Goal: Task Accomplishment & Management: Manage account settings

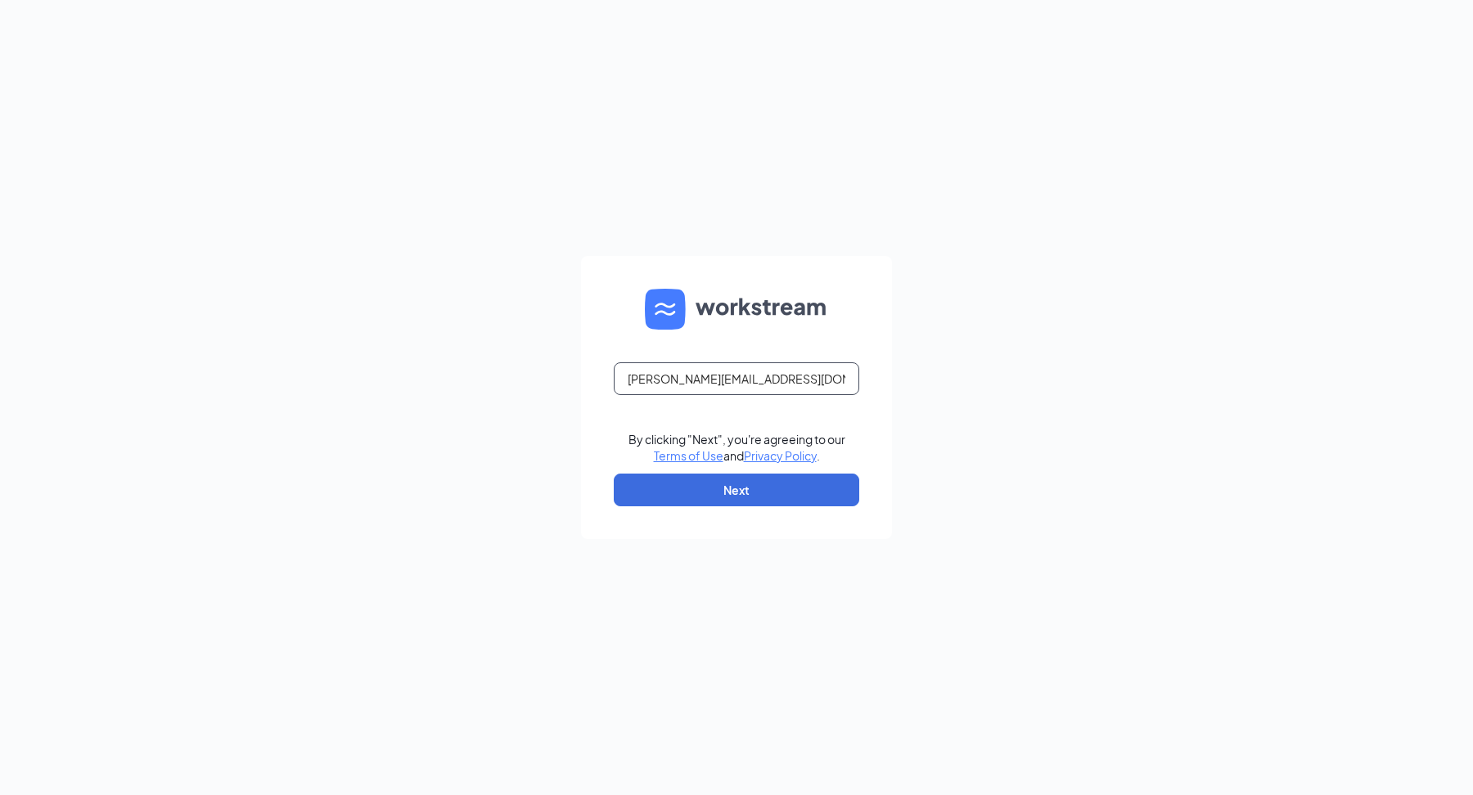
click at [697, 380] on input "[PERSON_NAME][EMAIL_ADDRESS][DOMAIN_NAME]" at bounding box center [736, 378] width 245 height 33
type input "[PERSON_NAME][EMAIL_ADDRESS][DOMAIN_NAME]"
click at [684, 508] on form "alex.paculan+trust@workstream.is By clicking "Next", you're agreeing to our Ter…" at bounding box center [736, 397] width 311 height 283
click at [692, 502] on button "Next" at bounding box center [736, 490] width 245 height 33
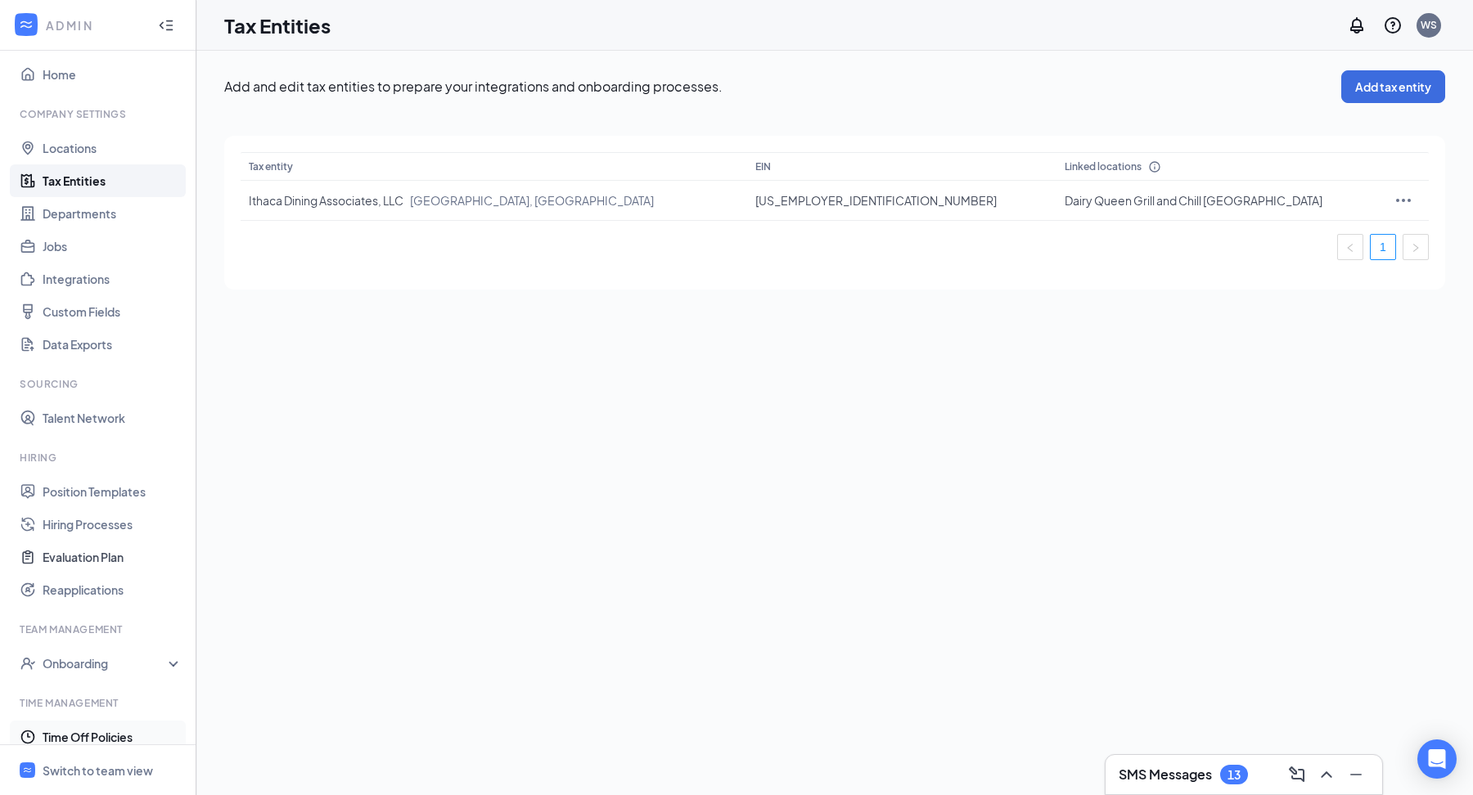
scroll to position [204, 0]
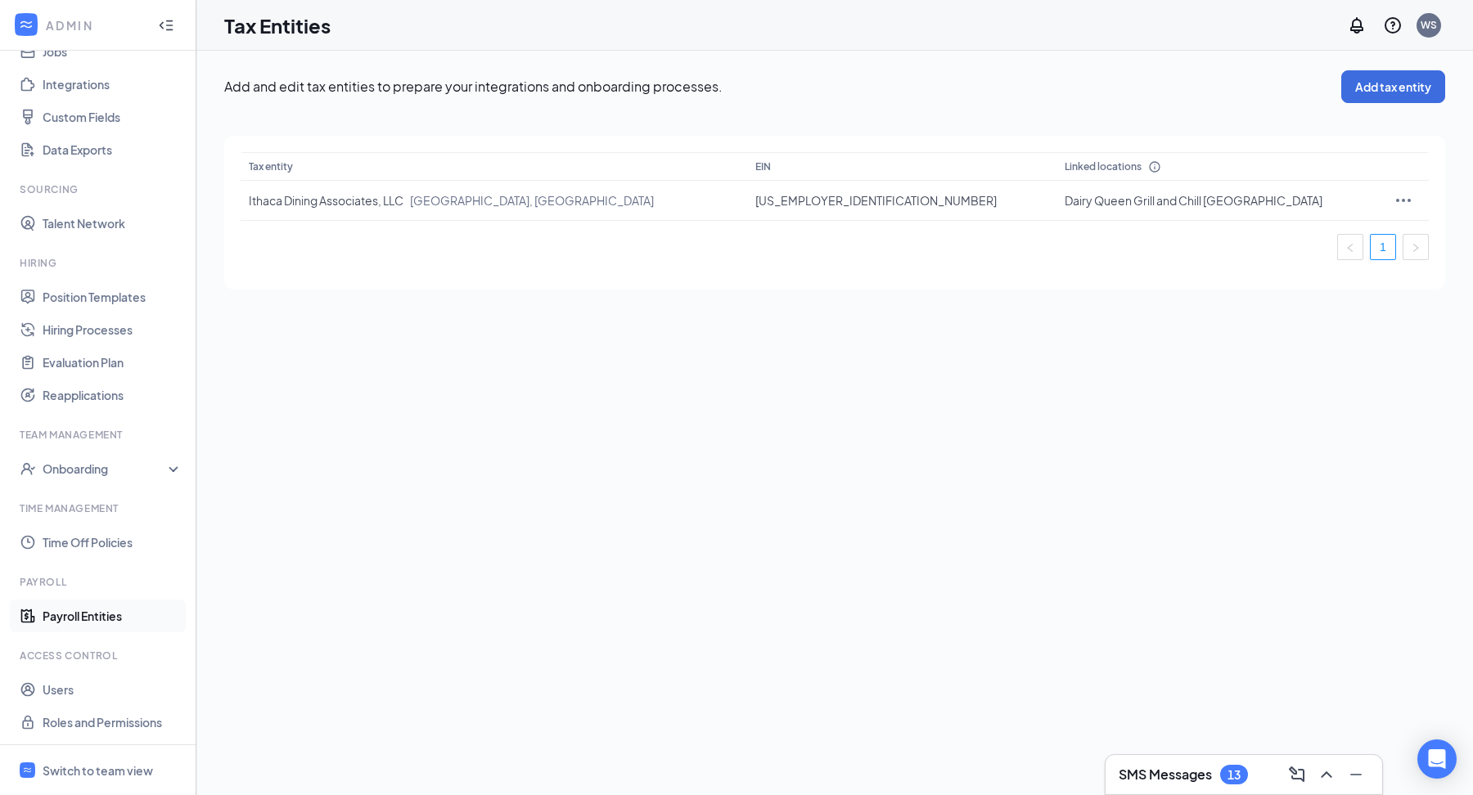
click at [79, 619] on link "Payroll Entities" at bounding box center [113, 616] width 140 height 33
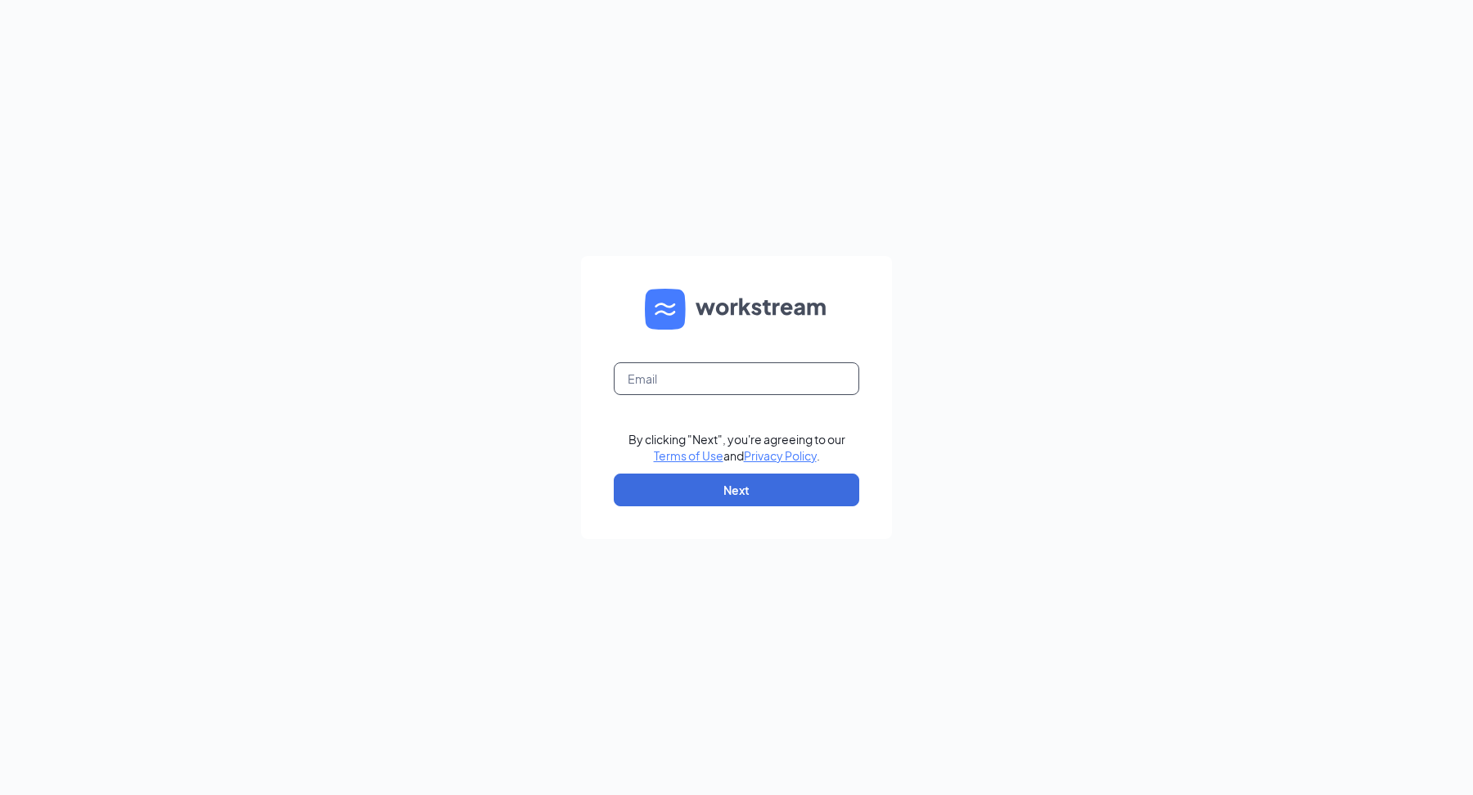
click at [678, 376] on input "text" at bounding box center [736, 378] width 245 height 33
click at [699, 372] on input "alex.paculan@workstream.is" at bounding box center [736, 378] width 245 height 33
type input "alex.paculan+trust@workstream.is"
click at [768, 504] on button "Next" at bounding box center [736, 490] width 245 height 33
click at [771, 381] on input "text" at bounding box center [736, 378] width 245 height 33
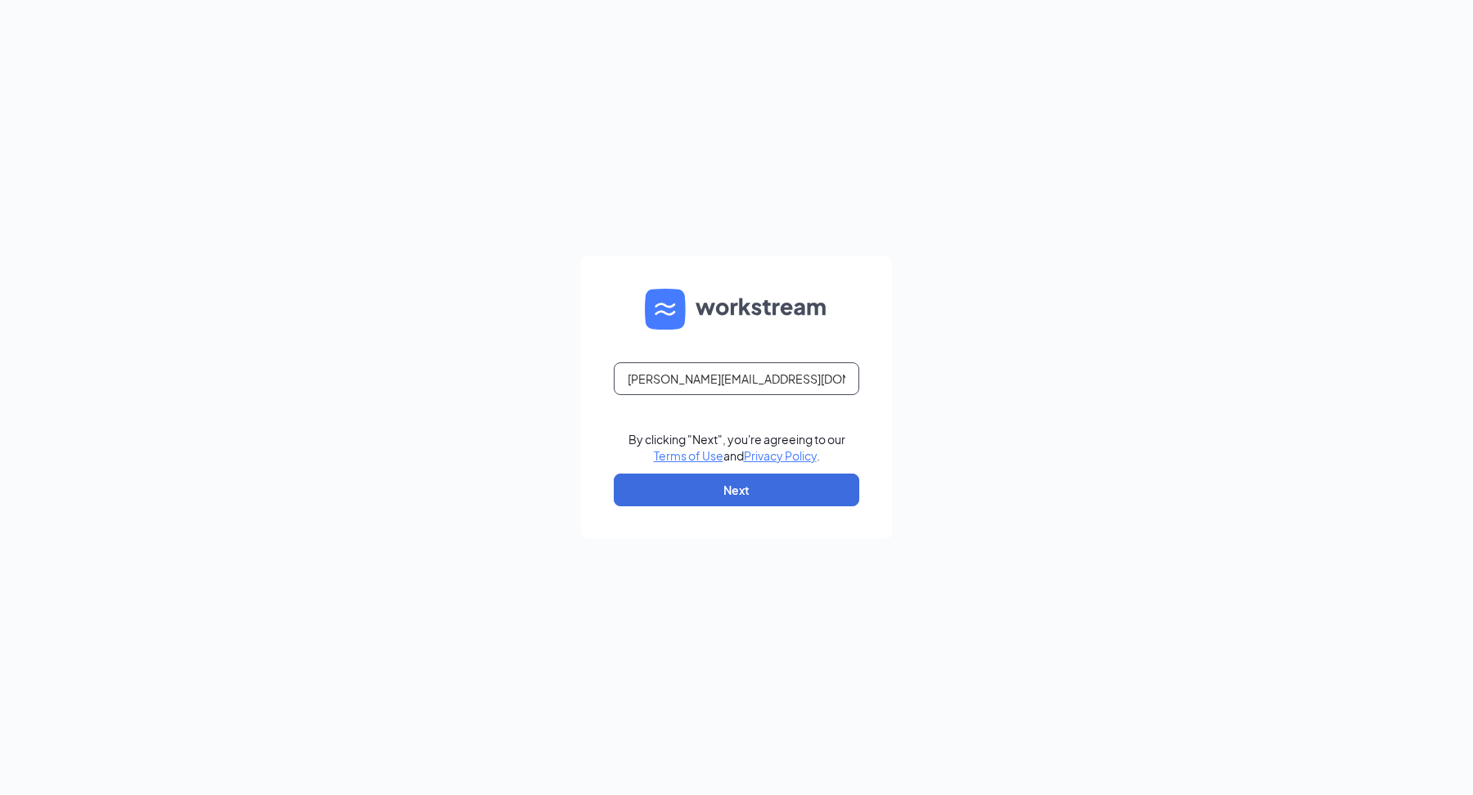
click at [698, 380] on input "alex.paculan@workstream.is" at bounding box center [736, 378] width 245 height 33
type input "[PERSON_NAME][EMAIL_ADDRESS][DOMAIN_NAME]"
click at [750, 491] on button "Next" at bounding box center [736, 490] width 245 height 33
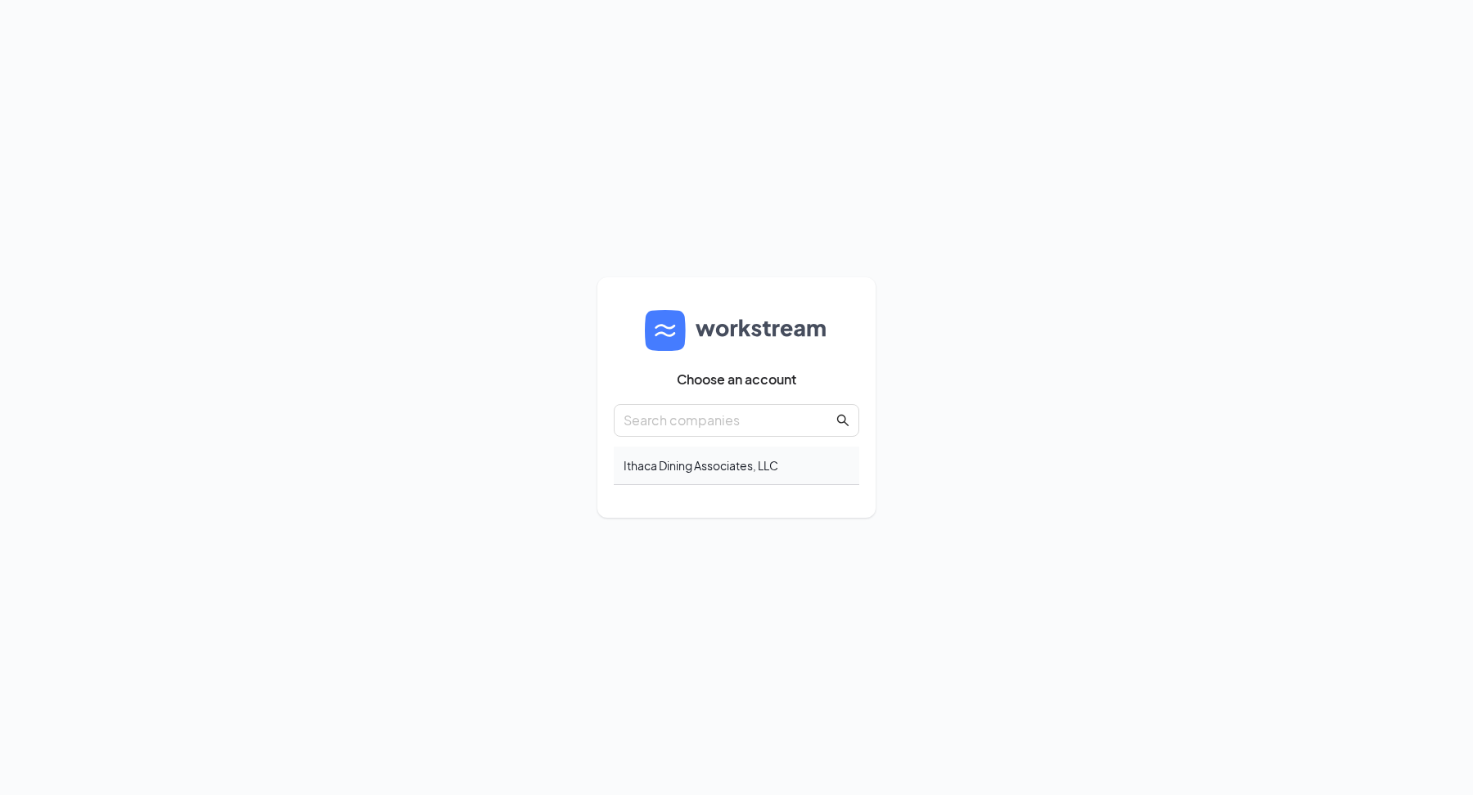
click at [758, 479] on div "Ithaca Dining Associates, LLC" at bounding box center [736, 466] width 245 height 38
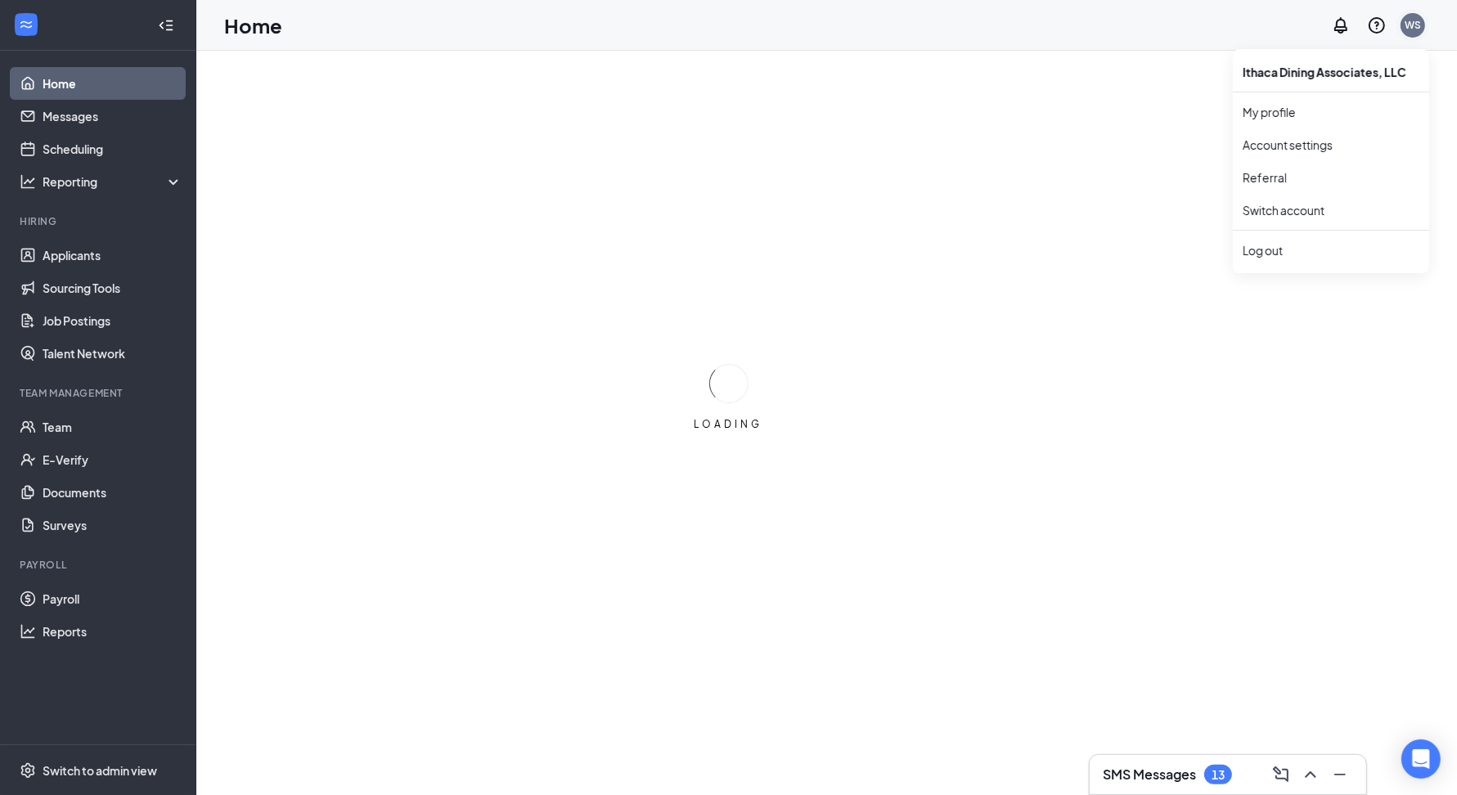
click at [1422, 16] on div "WS" at bounding box center [1413, 25] width 25 height 25
click at [1295, 242] on div "Log out" at bounding box center [1331, 250] width 177 height 16
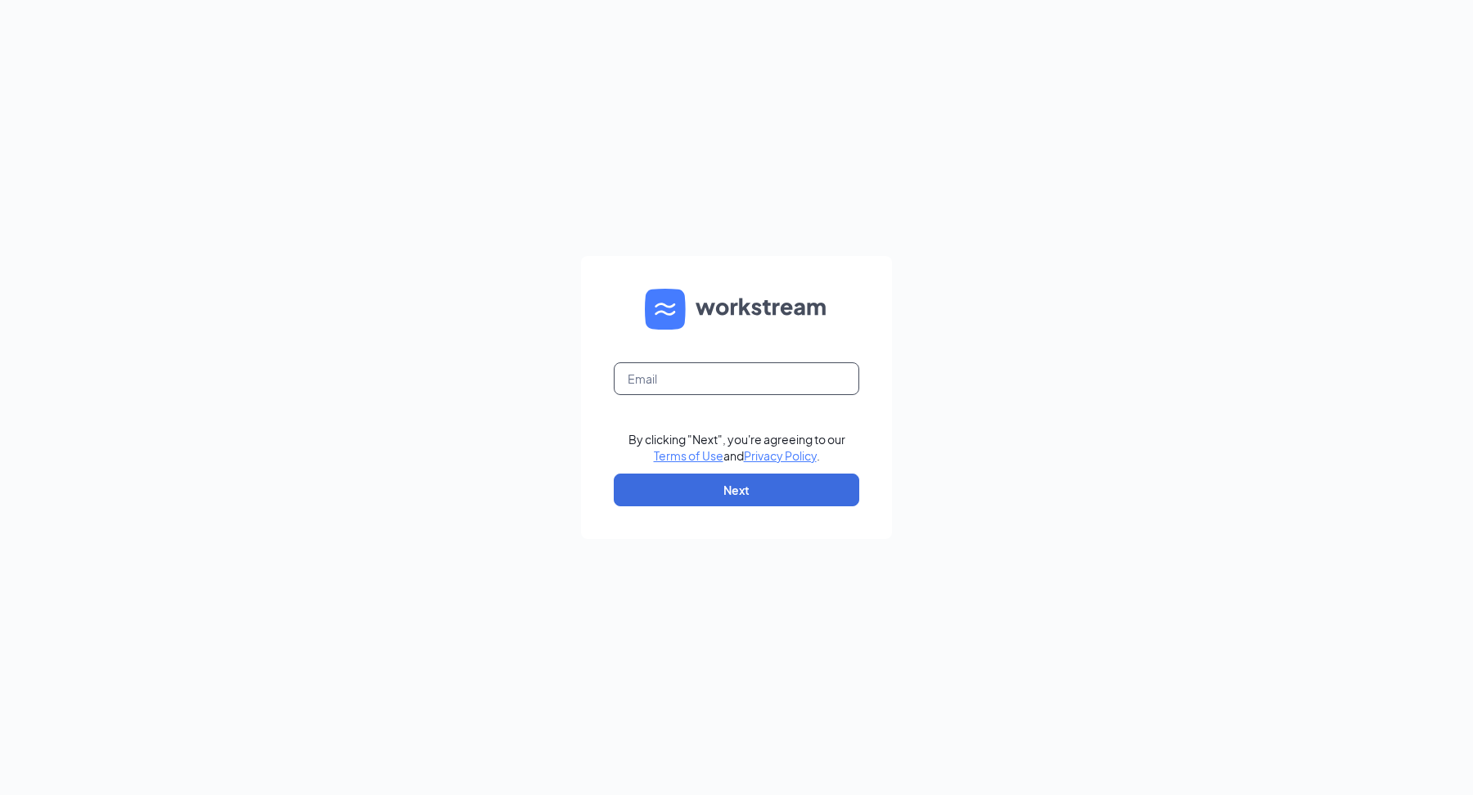
click at [749, 380] on input "text" at bounding box center [736, 378] width 245 height 33
drag, startPoint x: 696, startPoint y: 377, endPoint x: 728, endPoint y: 368, distance: 33.2
click at [696, 377] on input "[PERSON_NAME][EMAIL_ADDRESS][DOMAIN_NAME]" at bounding box center [736, 378] width 245 height 33
type input "[PERSON_NAME][EMAIL_ADDRESS][DOMAIN_NAME]"
click at [643, 496] on button "Next" at bounding box center [736, 490] width 245 height 33
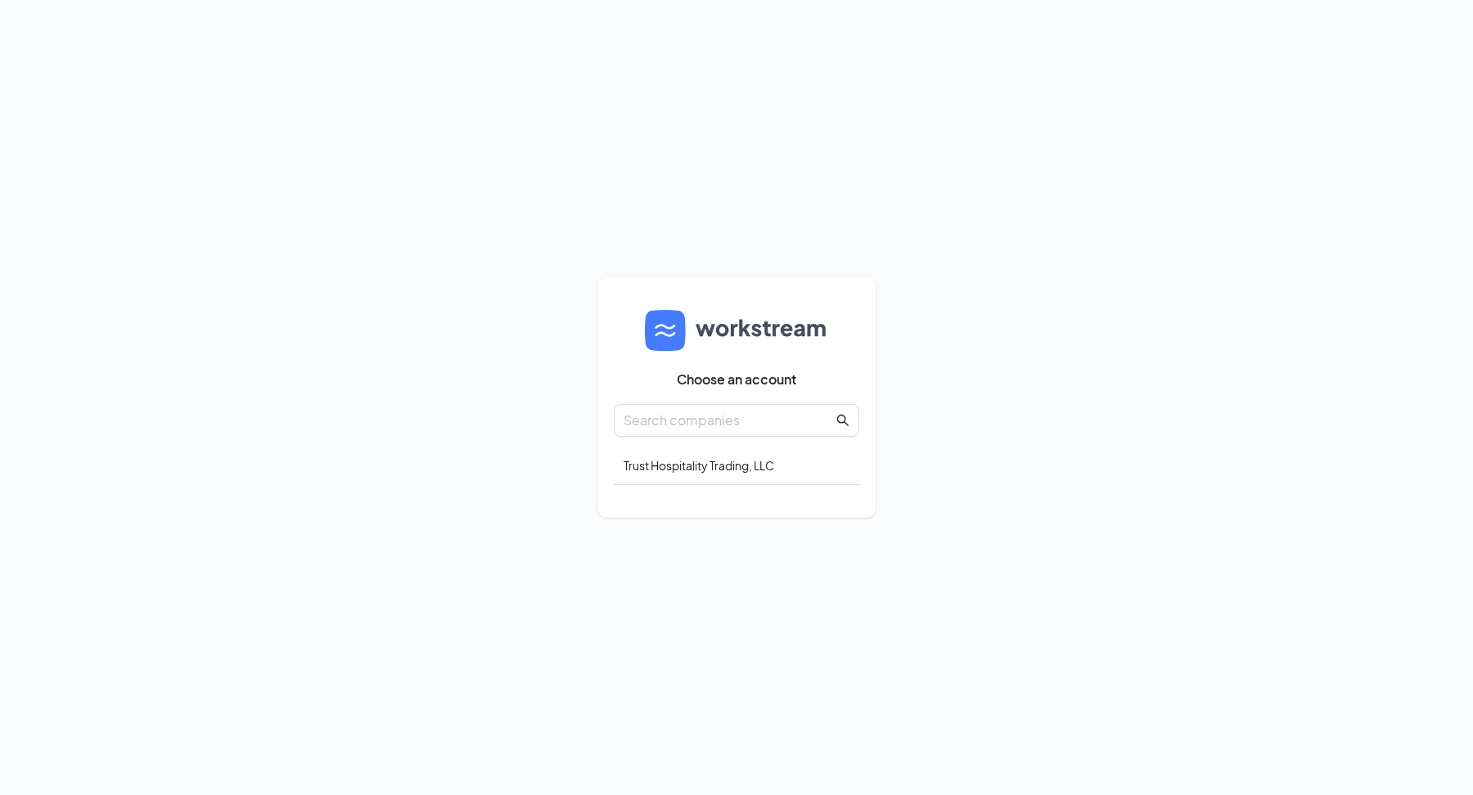
click at [681, 459] on div "Trust Hospitality Trading, LLC" at bounding box center [736, 466] width 245 height 38
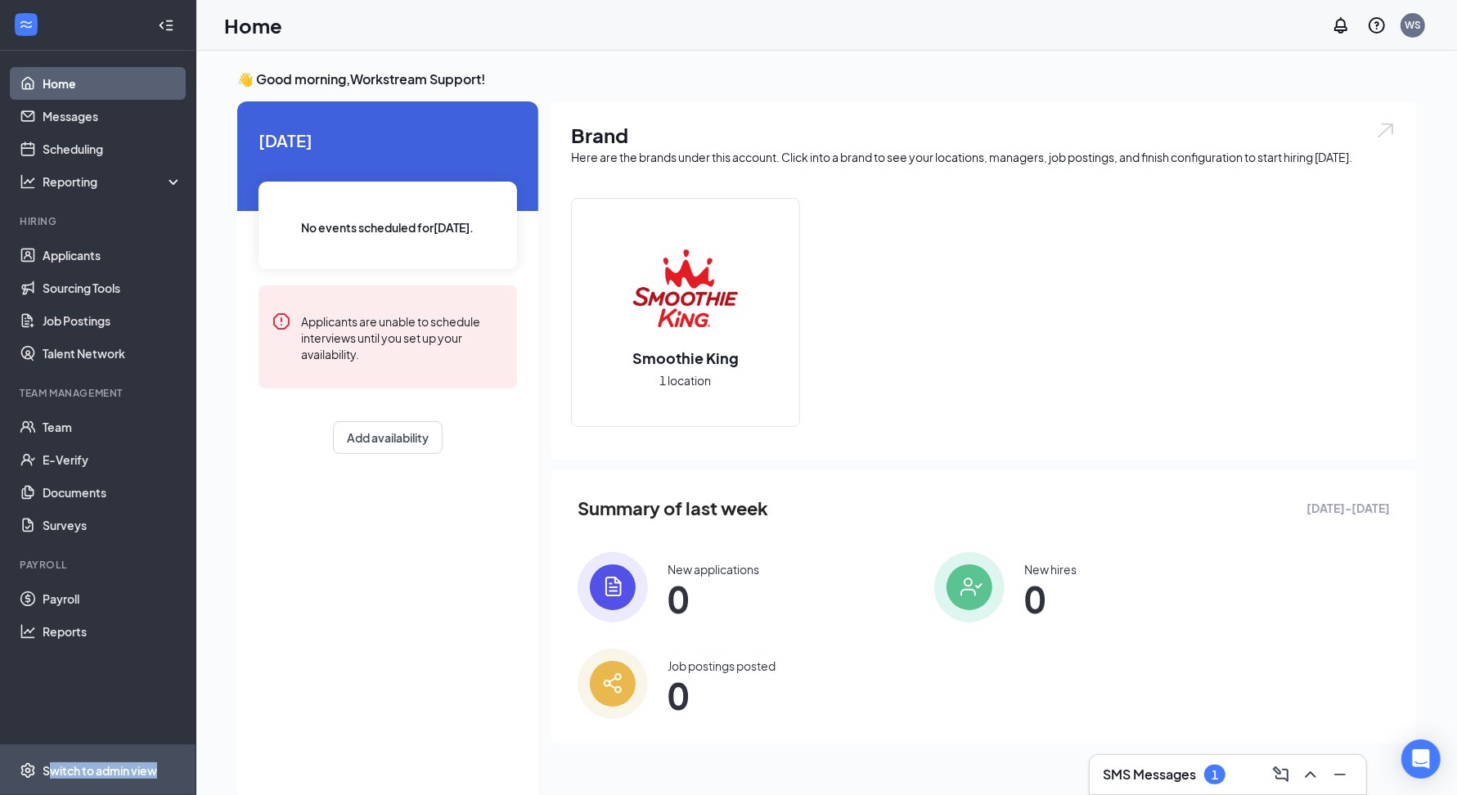
click at [51, 778] on span "Switch to admin view" at bounding box center [113, 770] width 140 height 50
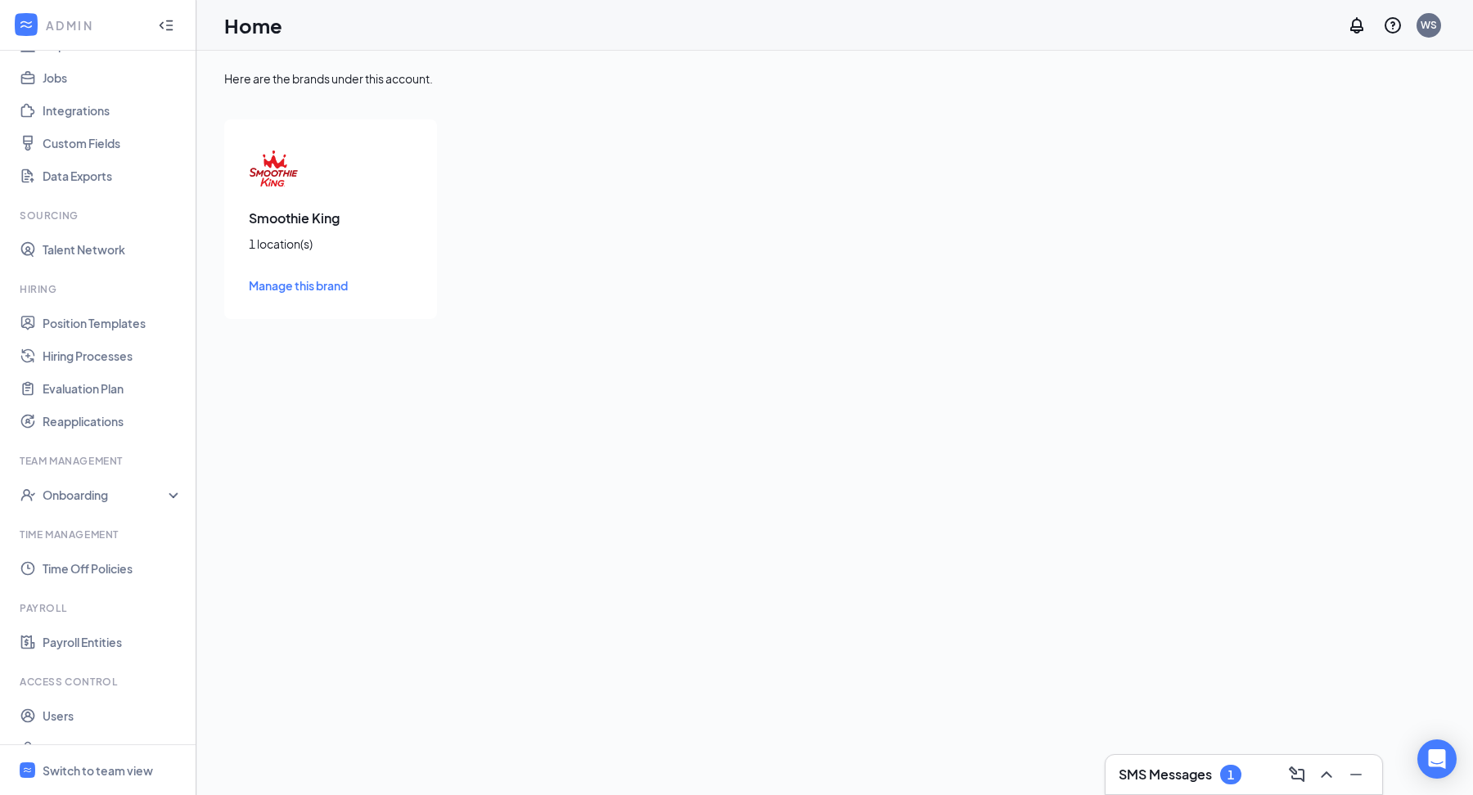
scroll to position [204, 0]
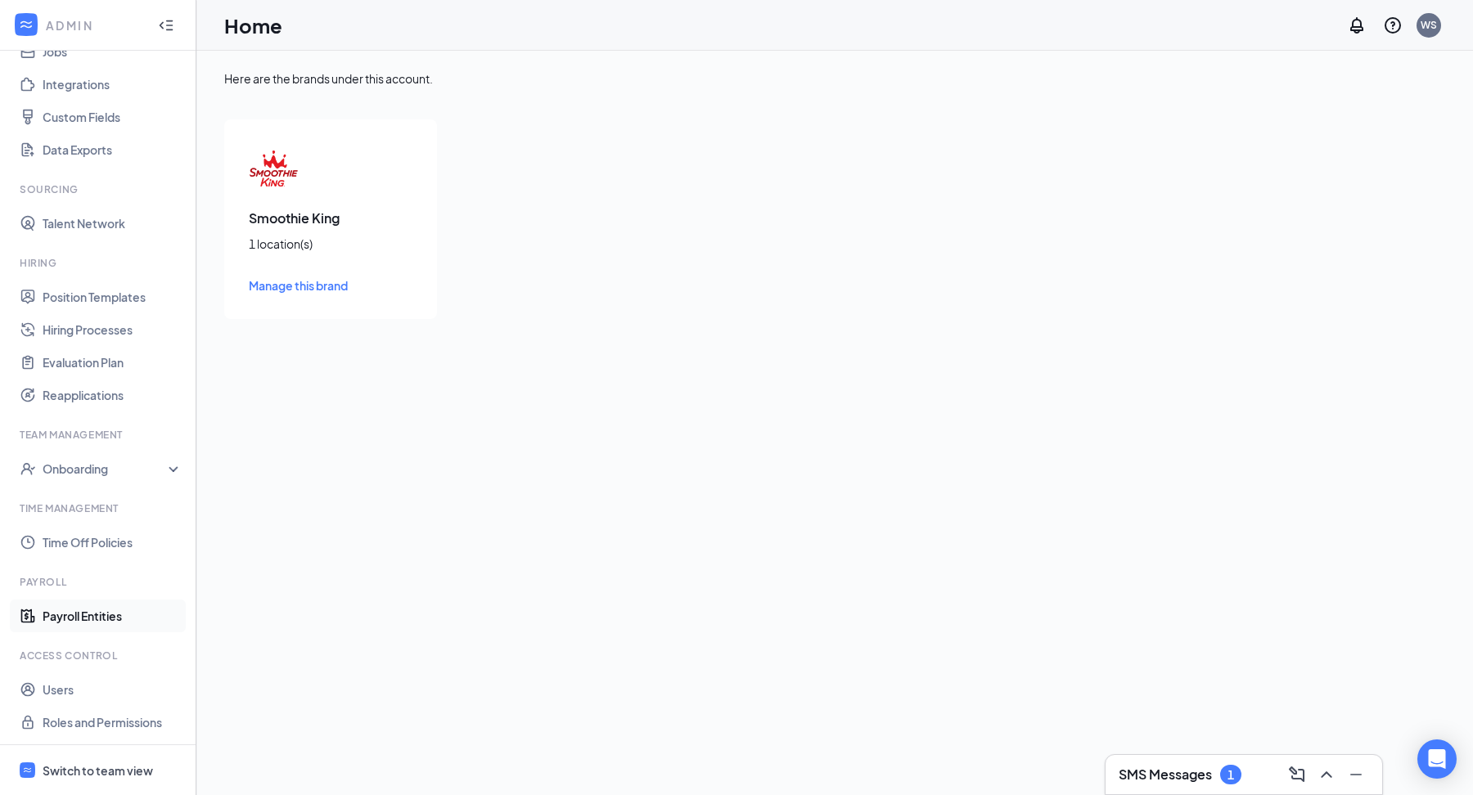
click at [112, 614] on link "Payroll Entities" at bounding box center [113, 616] width 140 height 33
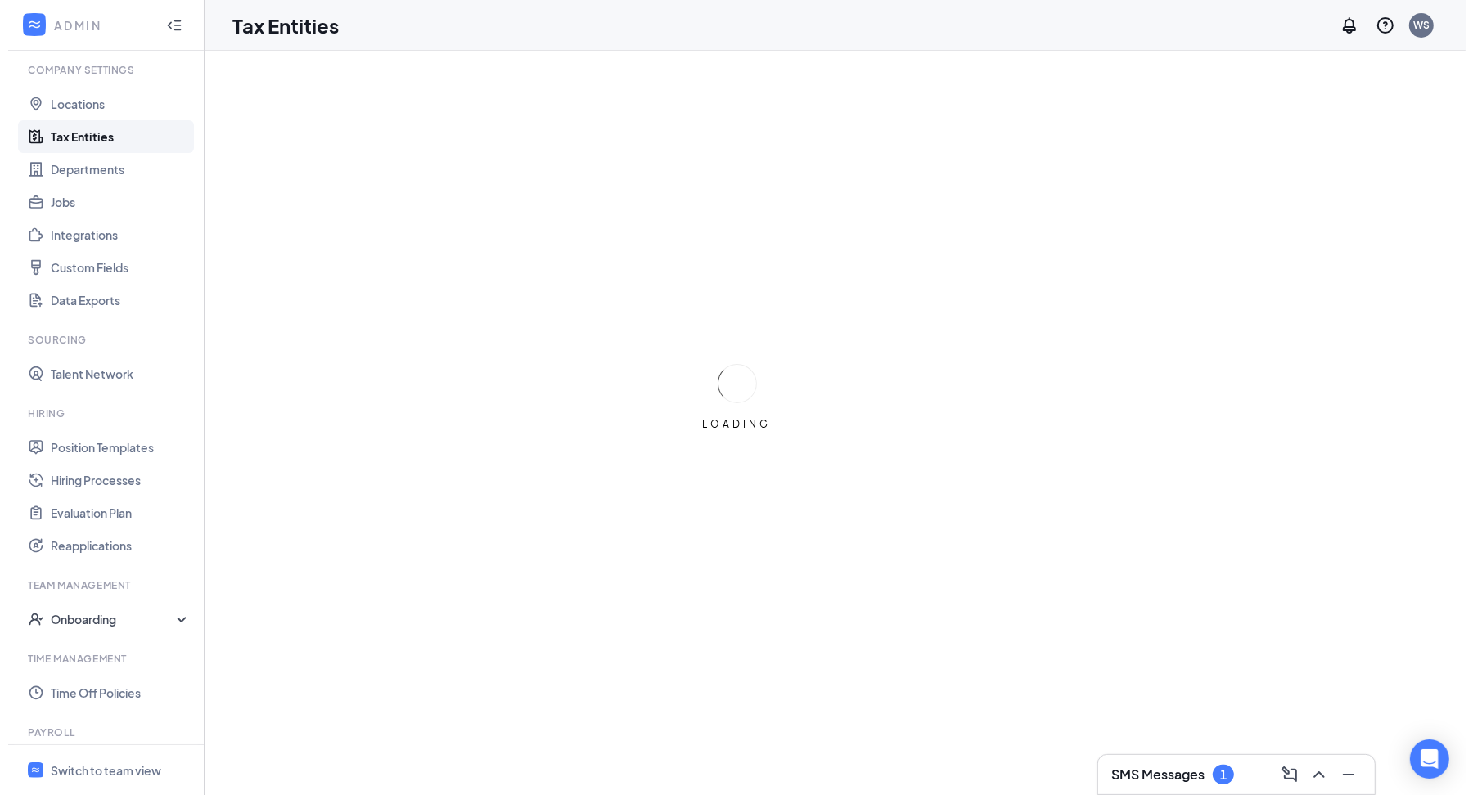
scroll to position [129, 0]
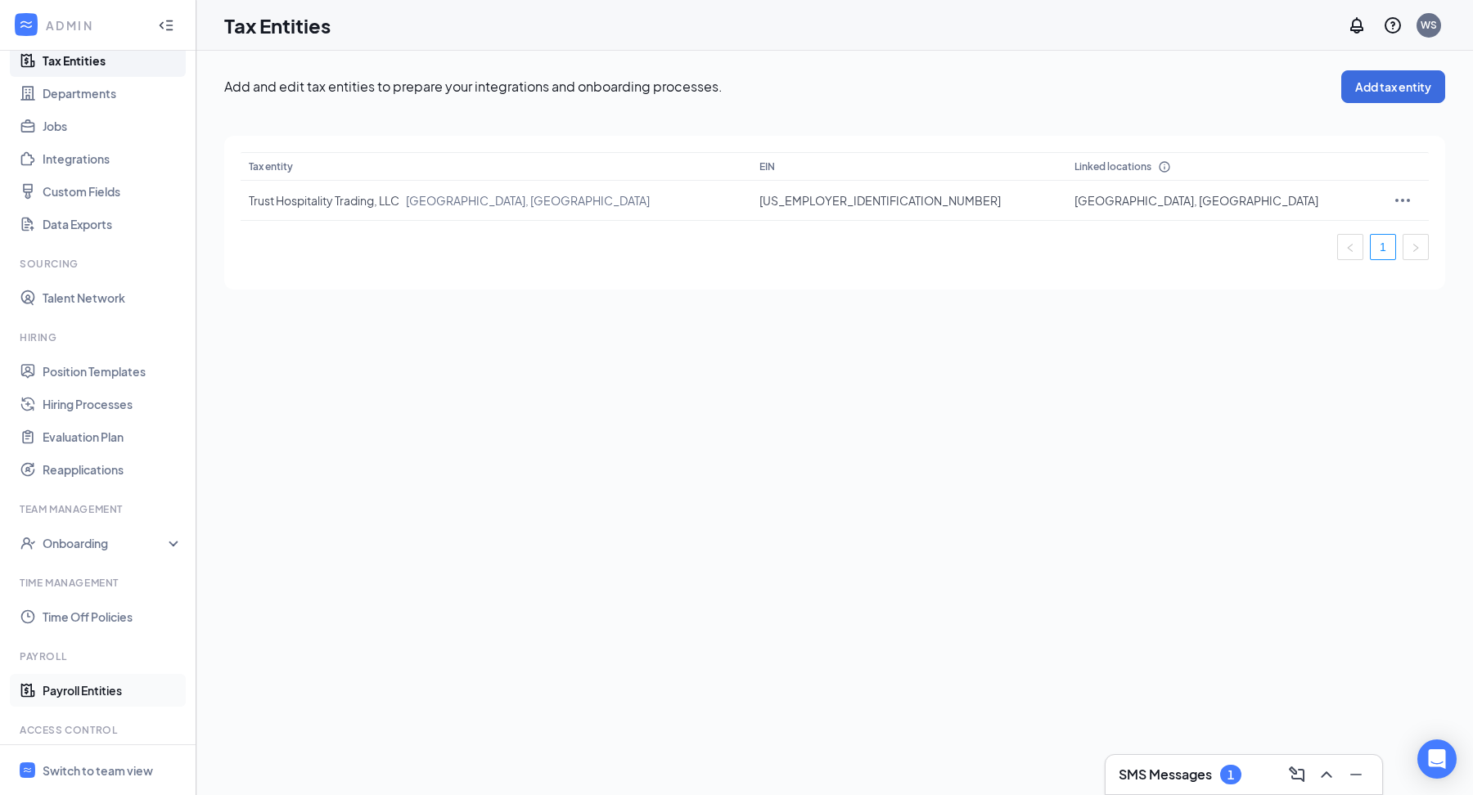
click at [81, 682] on link "Payroll Entities" at bounding box center [113, 690] width 140 height 33
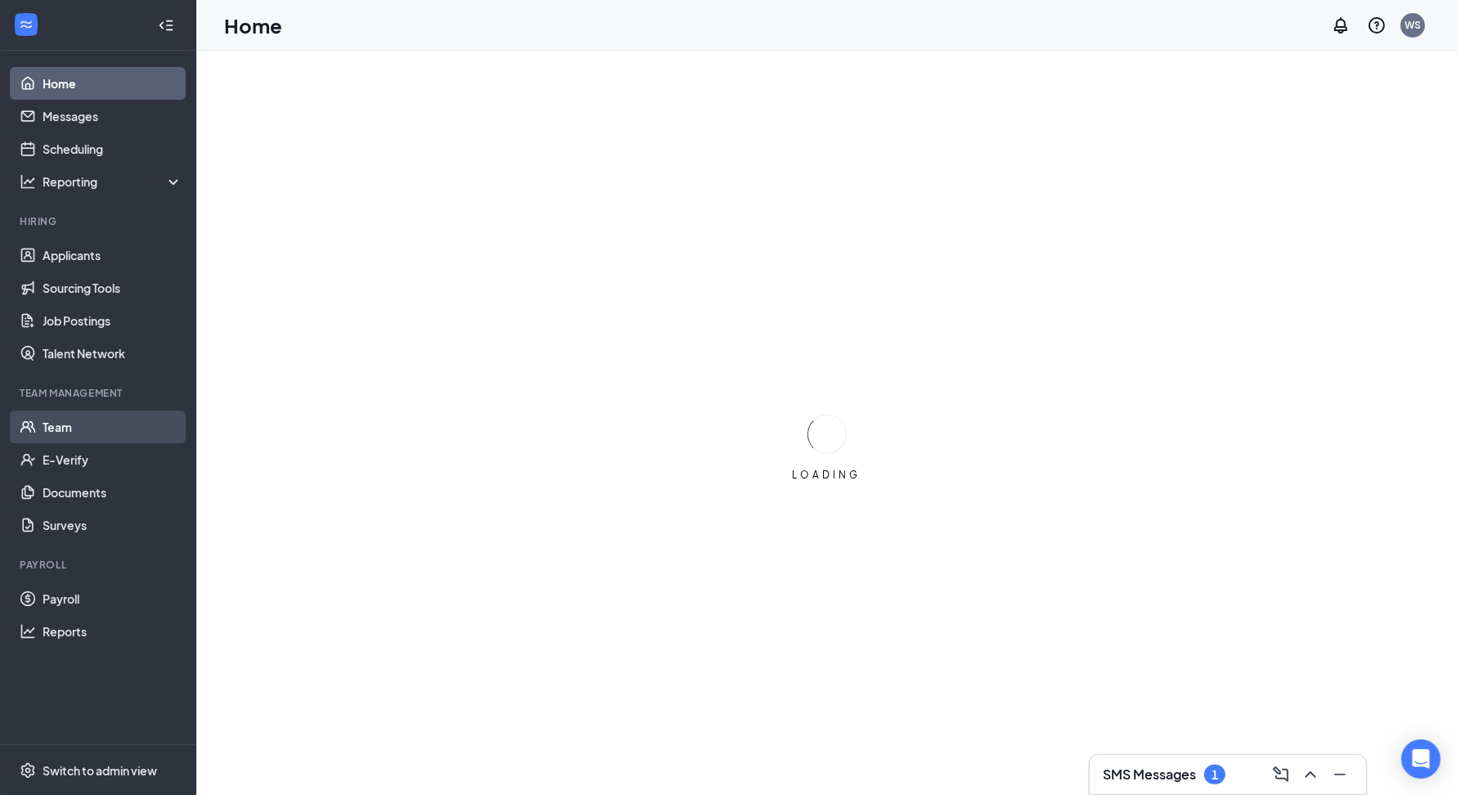
click at [68, 421] on link "Team" at bounding box center [113, 427] width 140 height 33
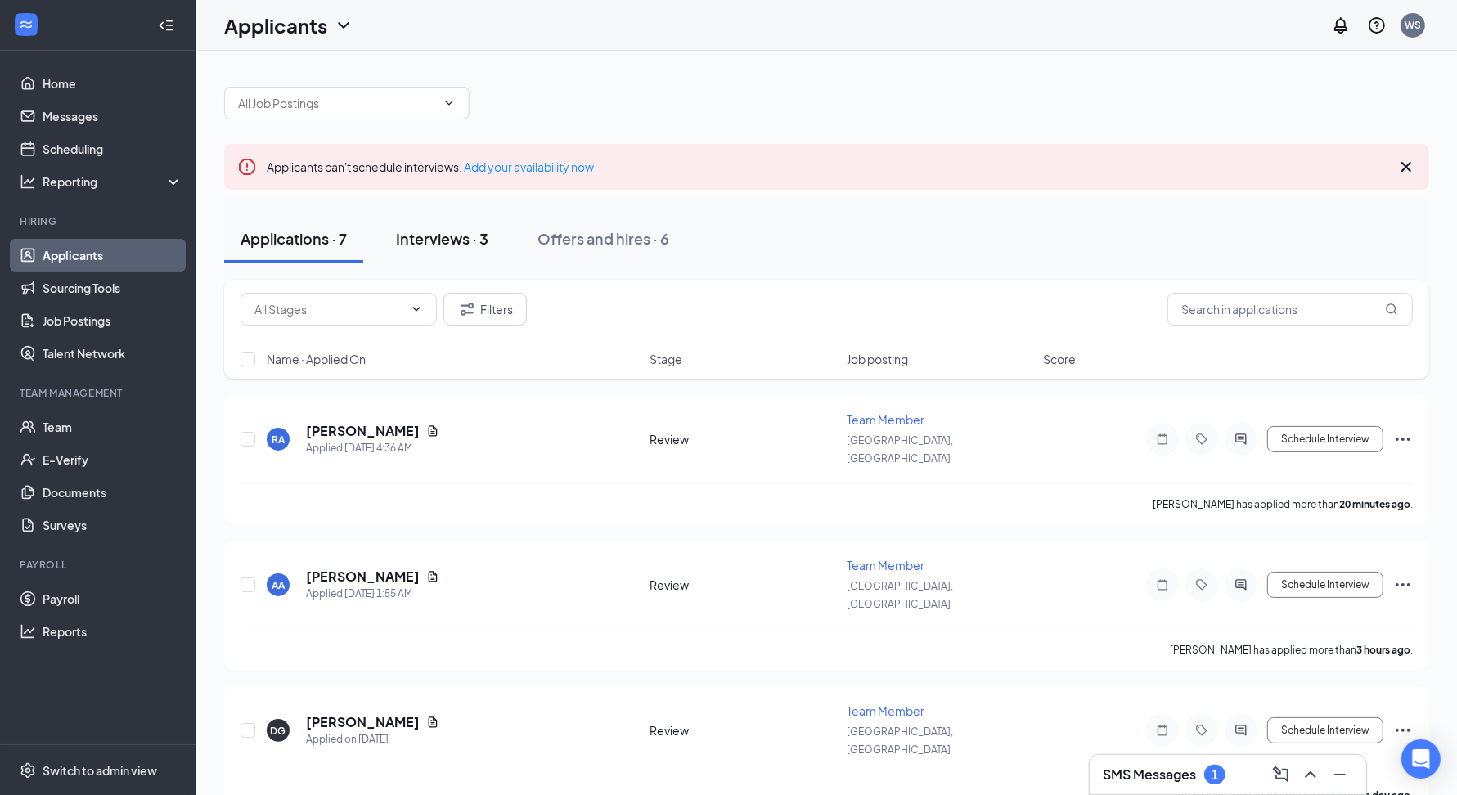
click at [468, 250] on button "Interviews · 3" at bounding box center [442, 238] width 125 height 49
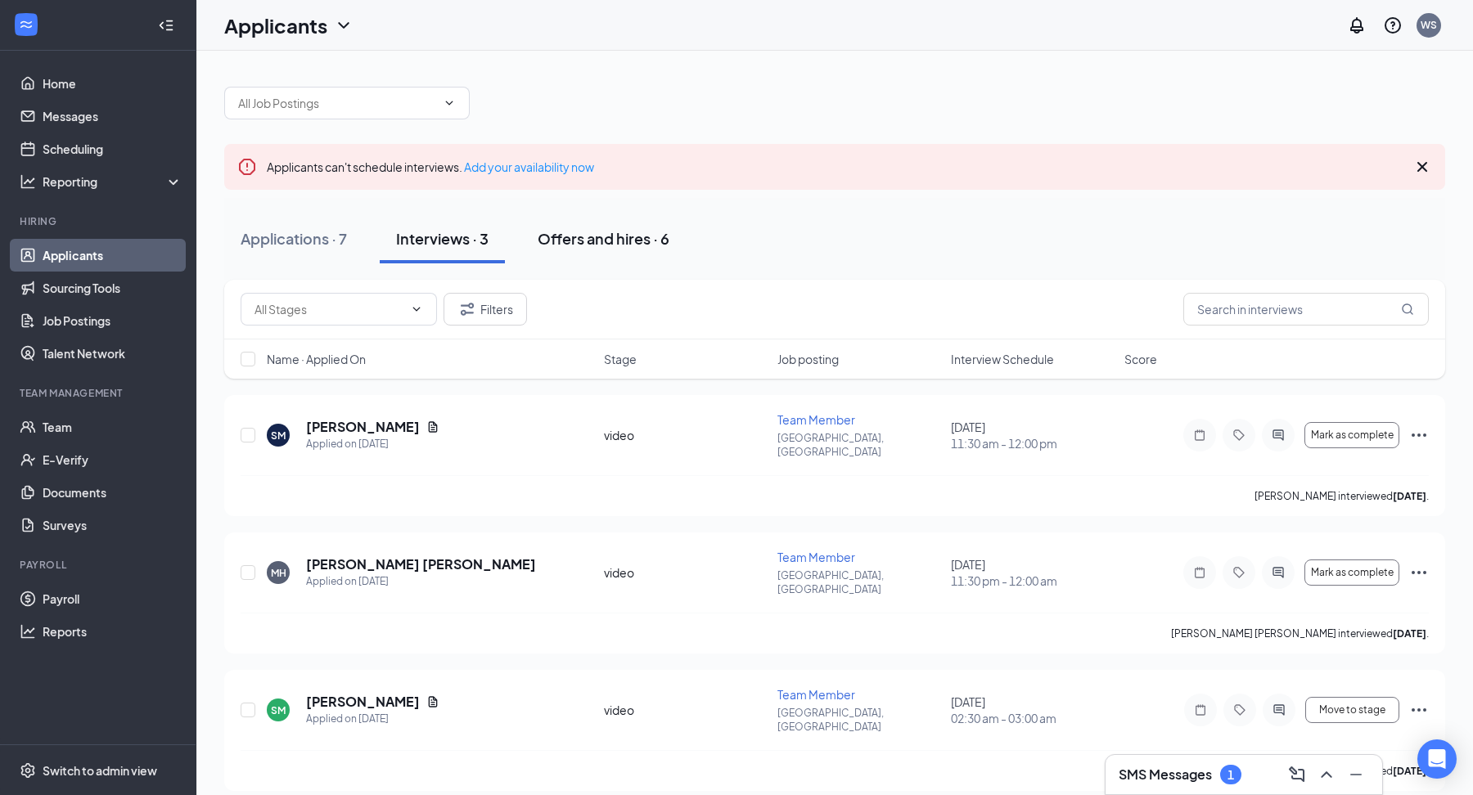
click at [677, 243] on button "Offers and hires · 6" at bounding box center [603, 238] width 164 height 49
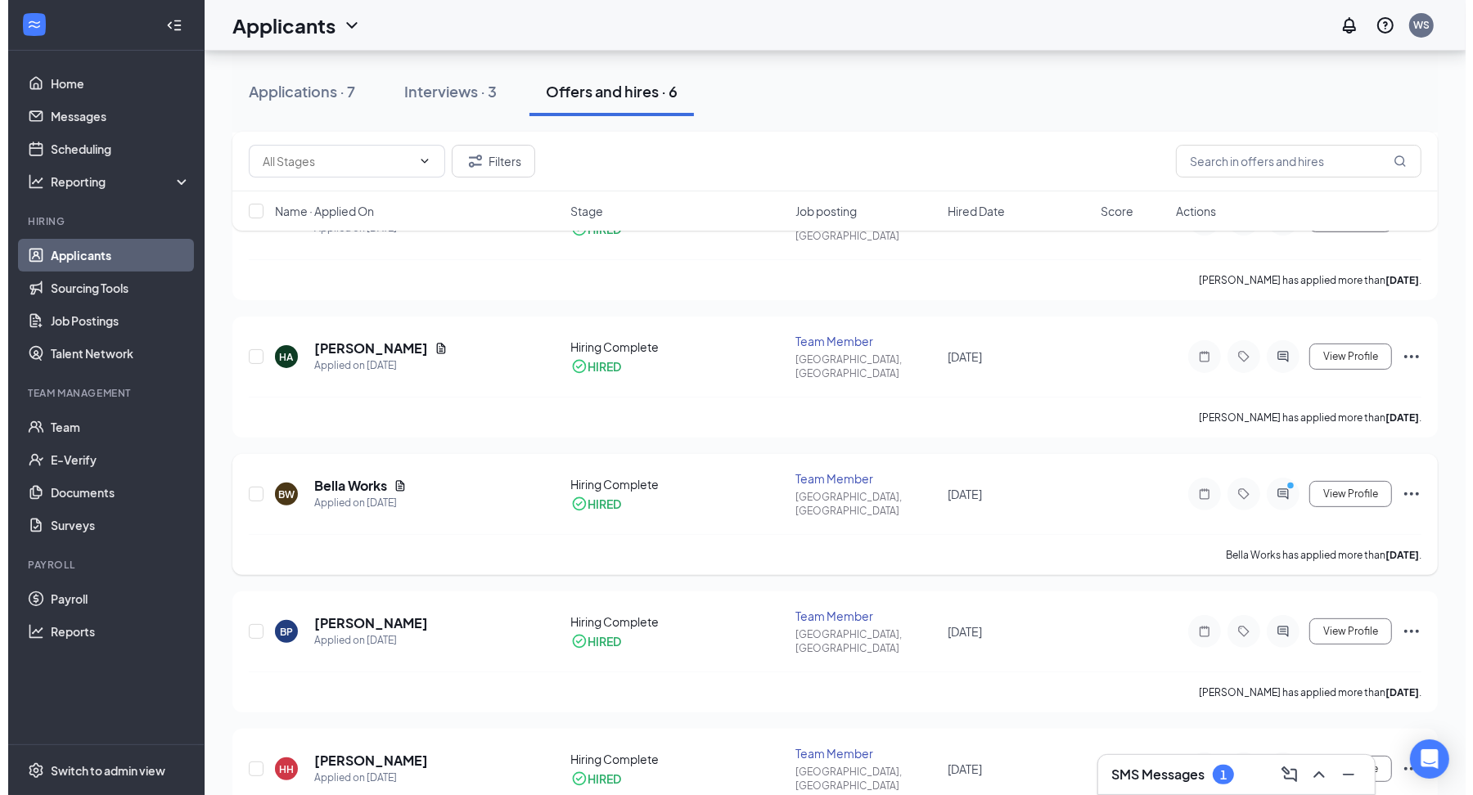
scroll to position [356, 0]
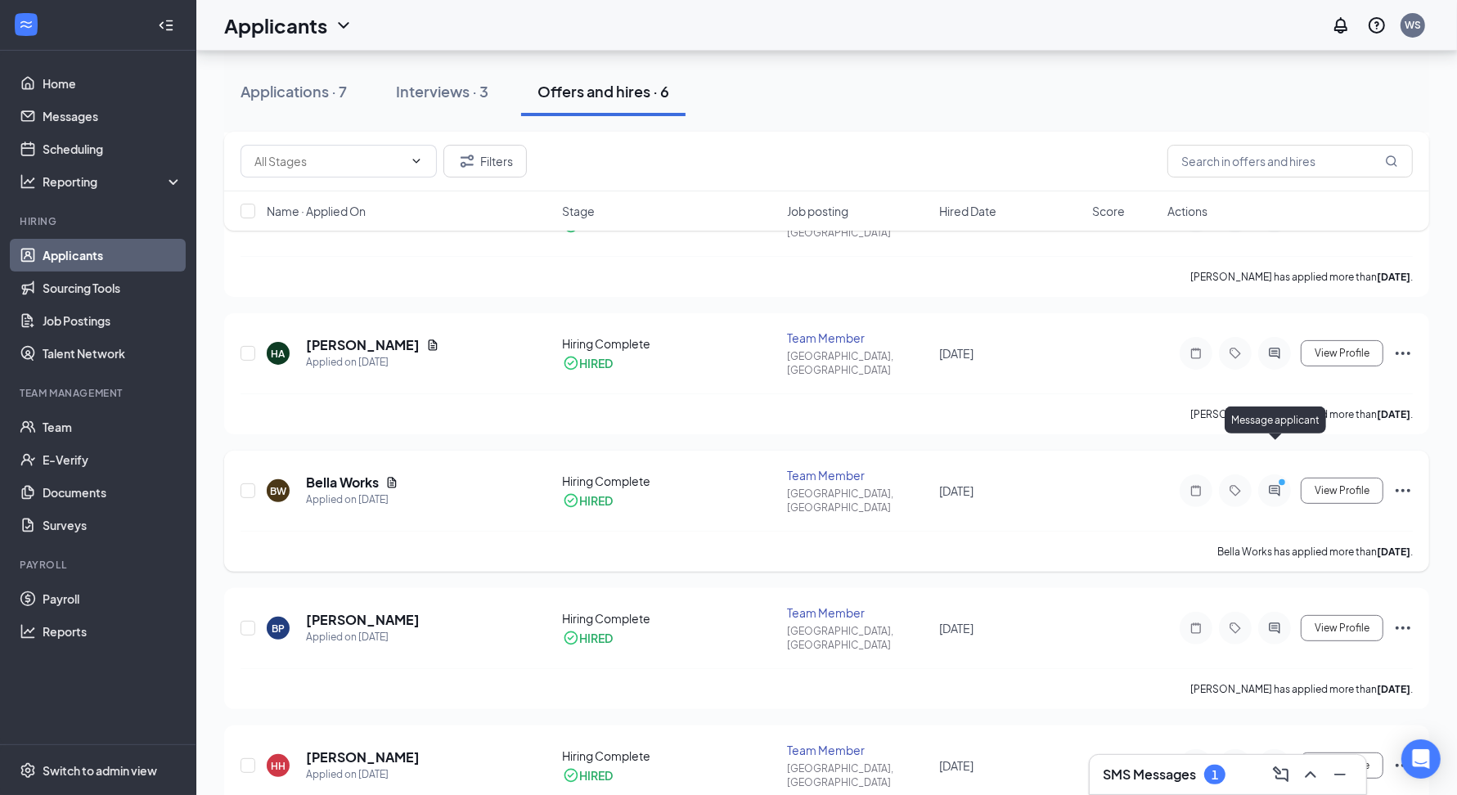
click at [1278, 484] on icon "ActiveChat" at bounding box center [1275, 490] width 20 height 13
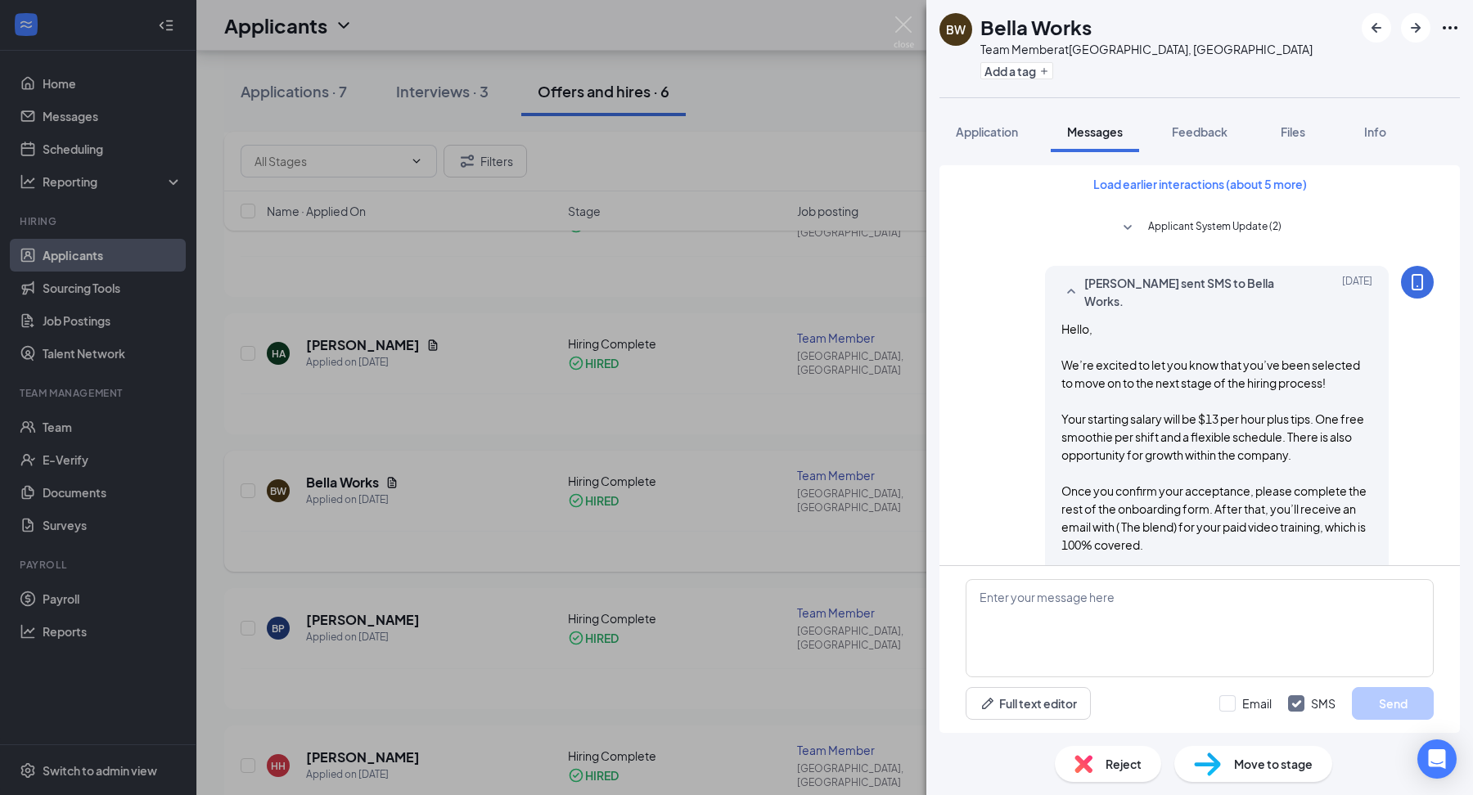
scroll to position [8, 0]
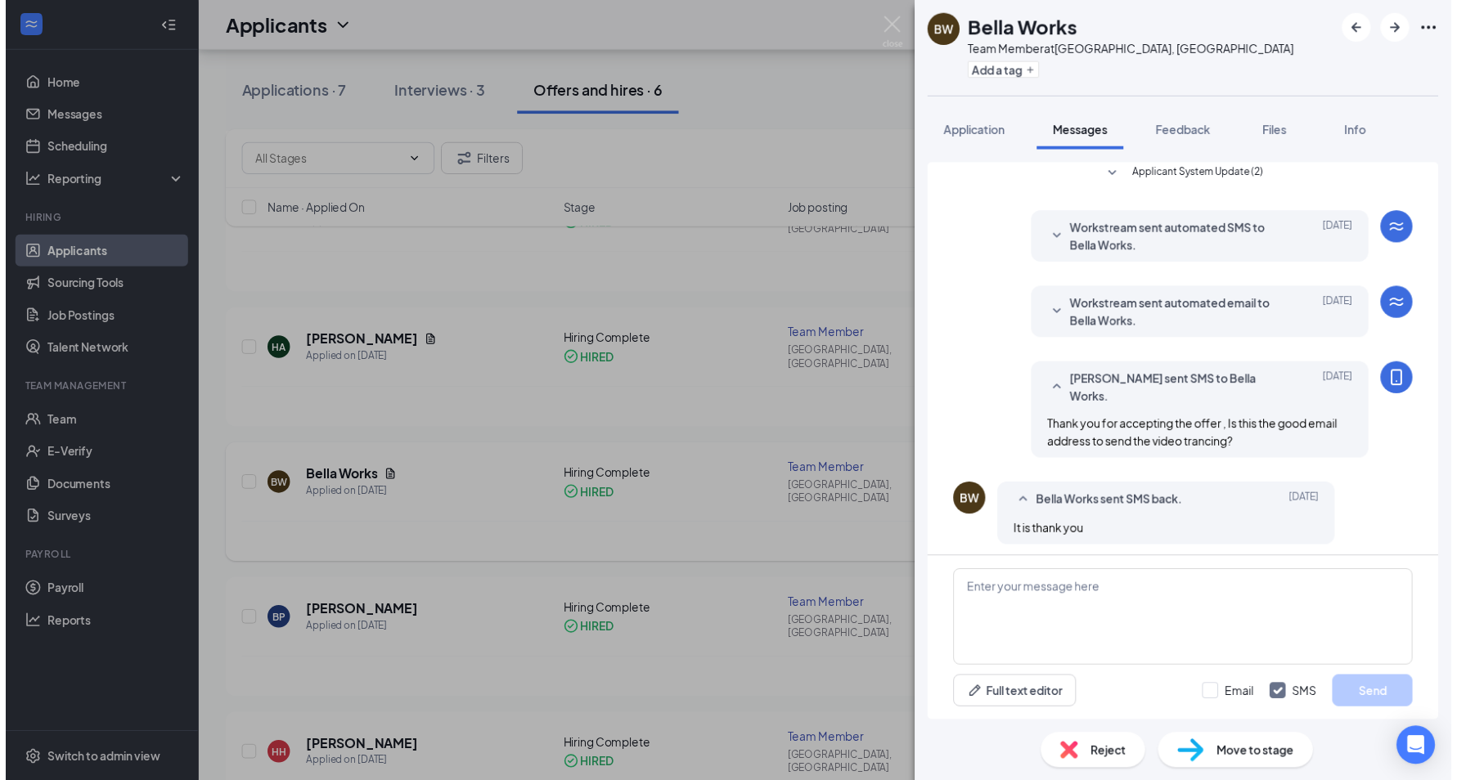
scroll to position [556, 0]
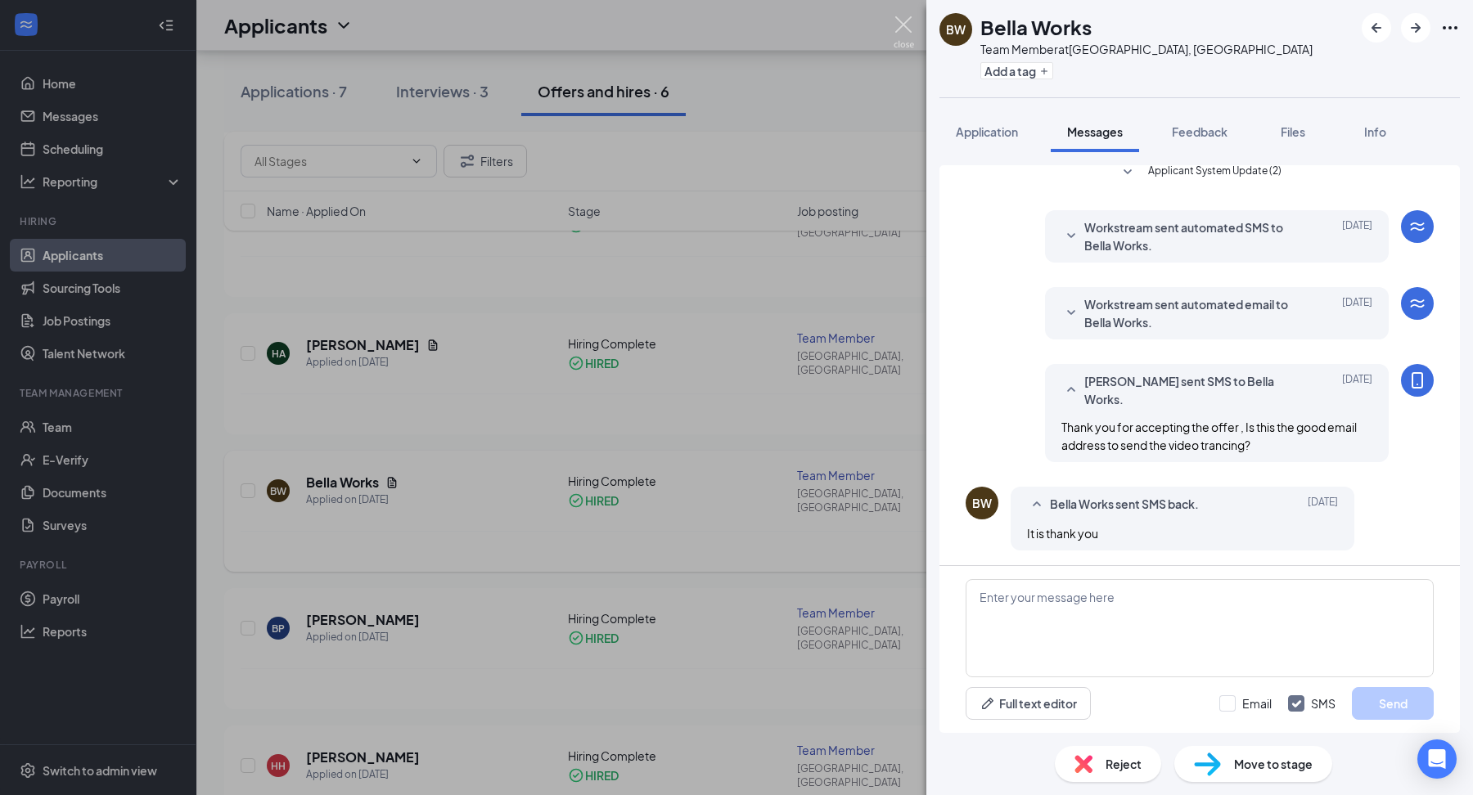
click at [893, 29] on img at bounding box center [903, 32] width 20 height 32
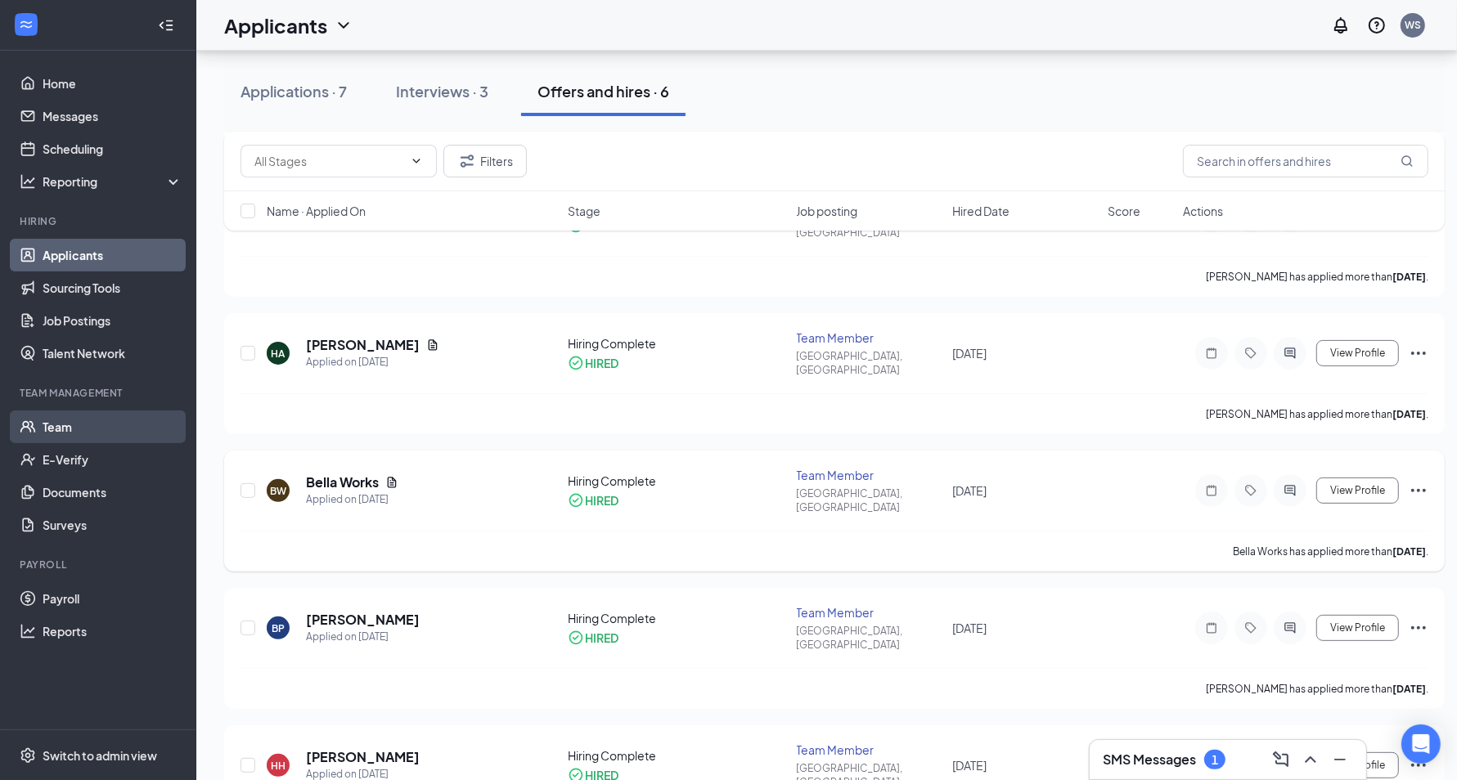
click at [88, 425] on link "Team" at bounding box center [113, 427] width 140 height 33
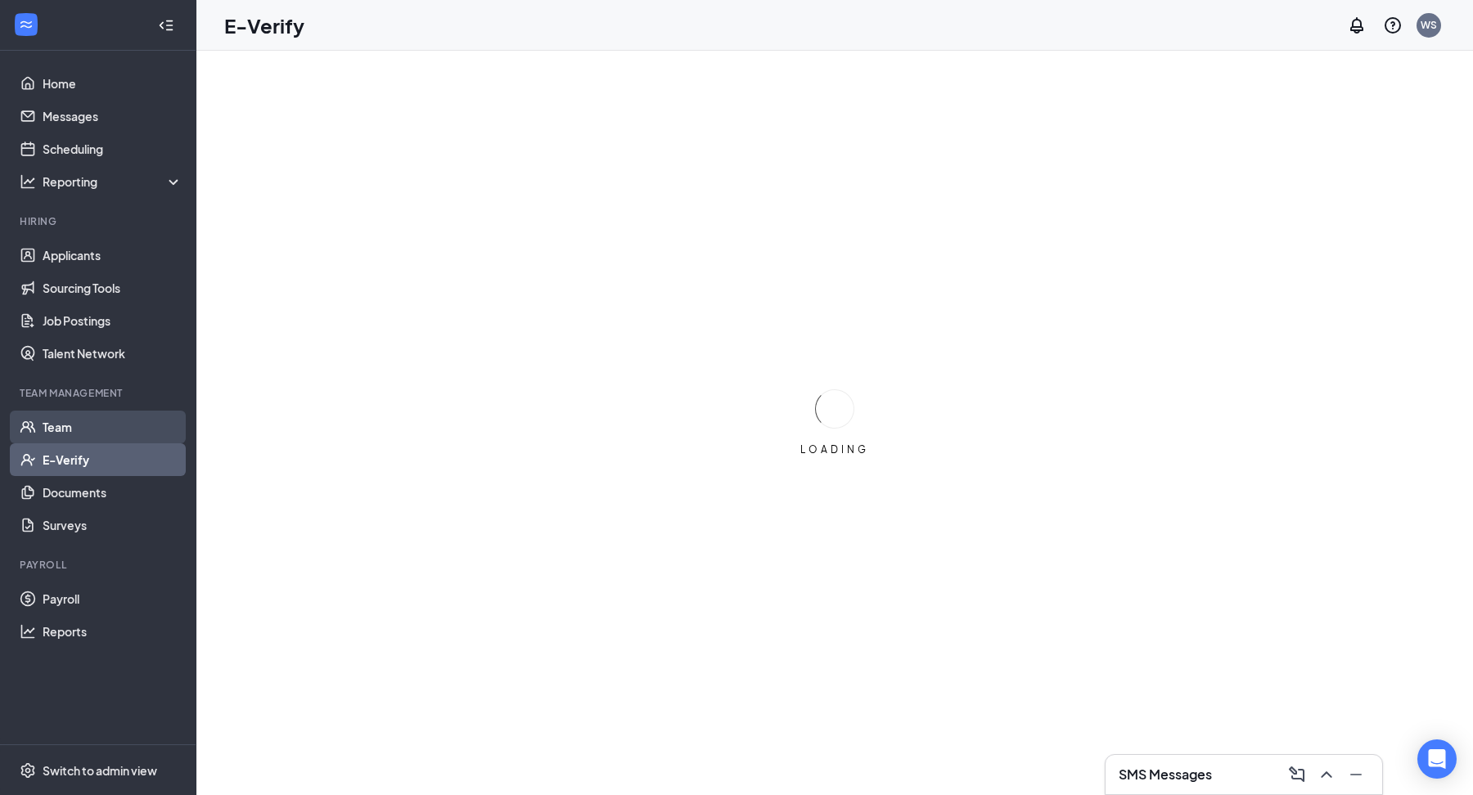
click at [84, 435] on link "Team" at bounding box center [113, 427] width 140 height 33
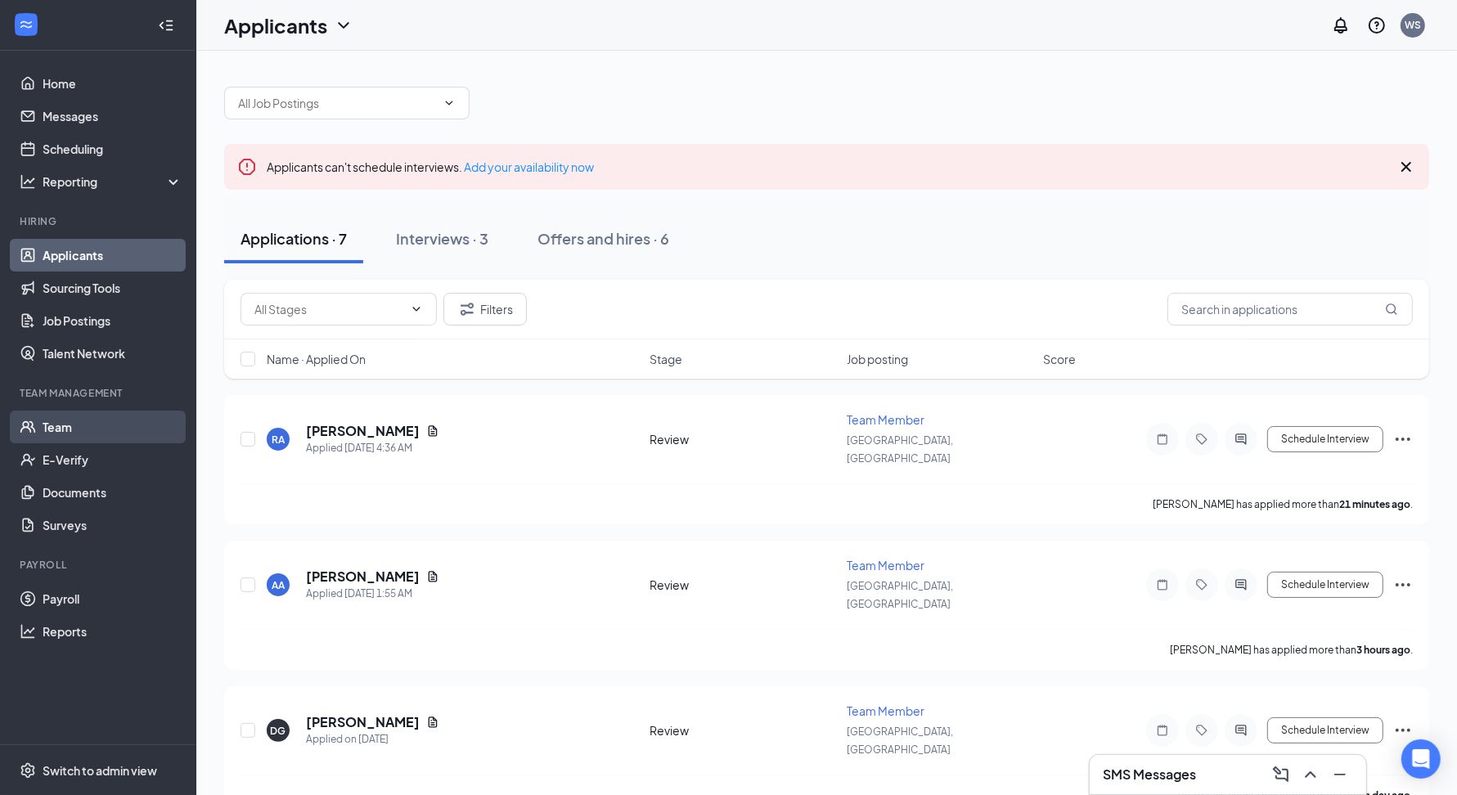
click at [70, 437] on link "Team" at bounding box center [113, 427] width 140 height 33
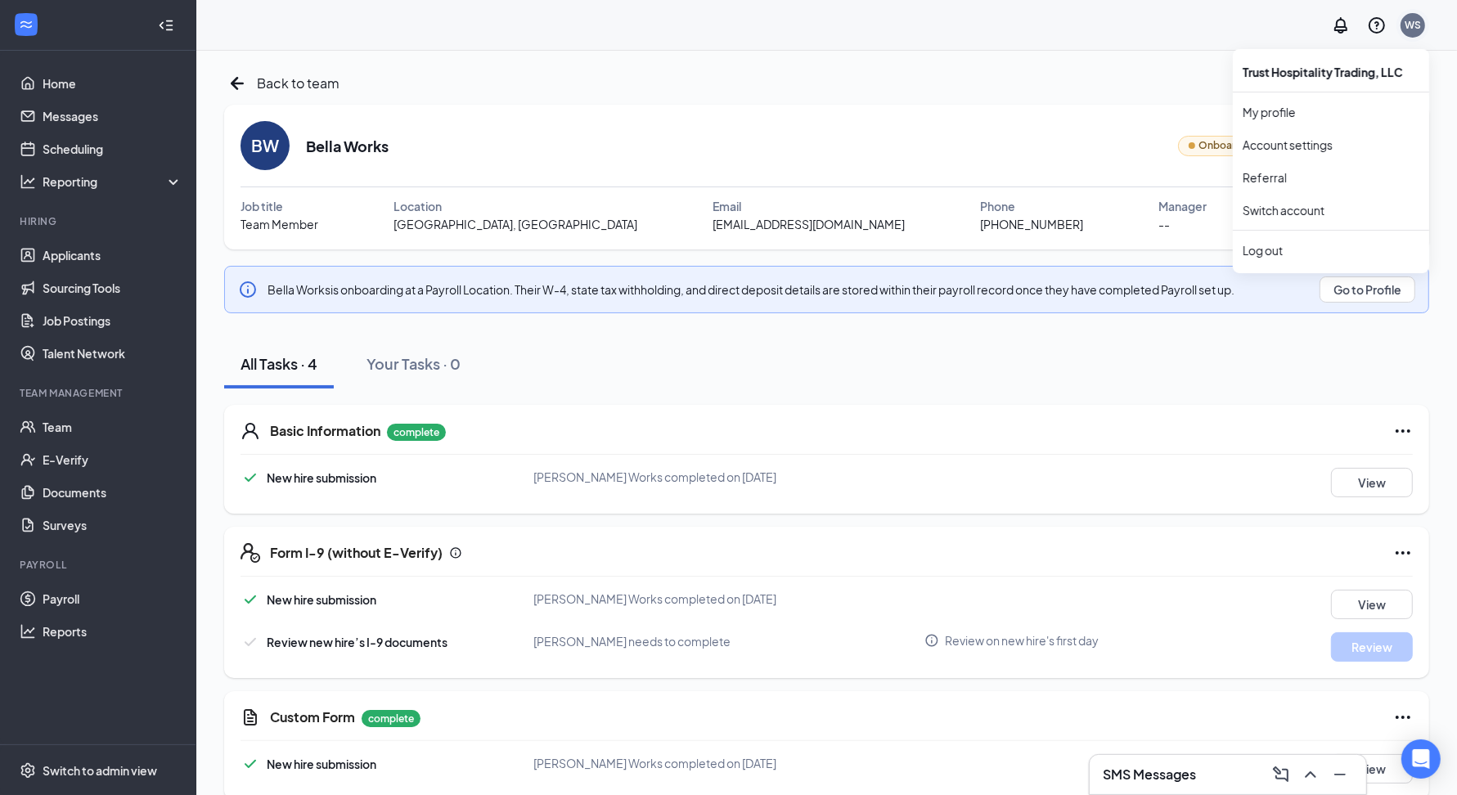
click at [1419, 24] on div "WS" at bounding box center [1413, 25] width 16 height 14
click at [944, 136] on div "BW Bella Works Onboarding View profile" at bounding box center [827, 145] width 1172 height 49
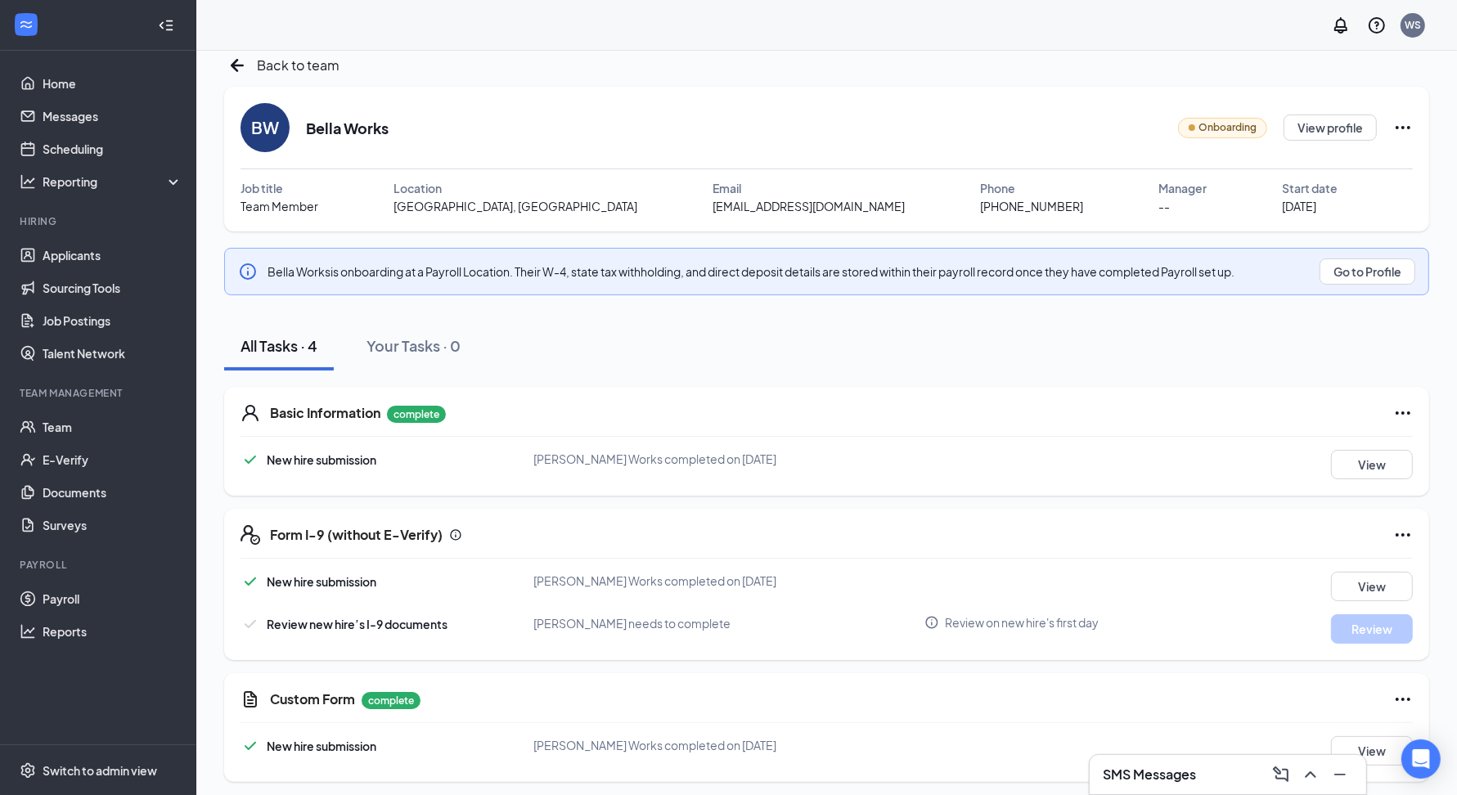
scroll to position [21, 0]
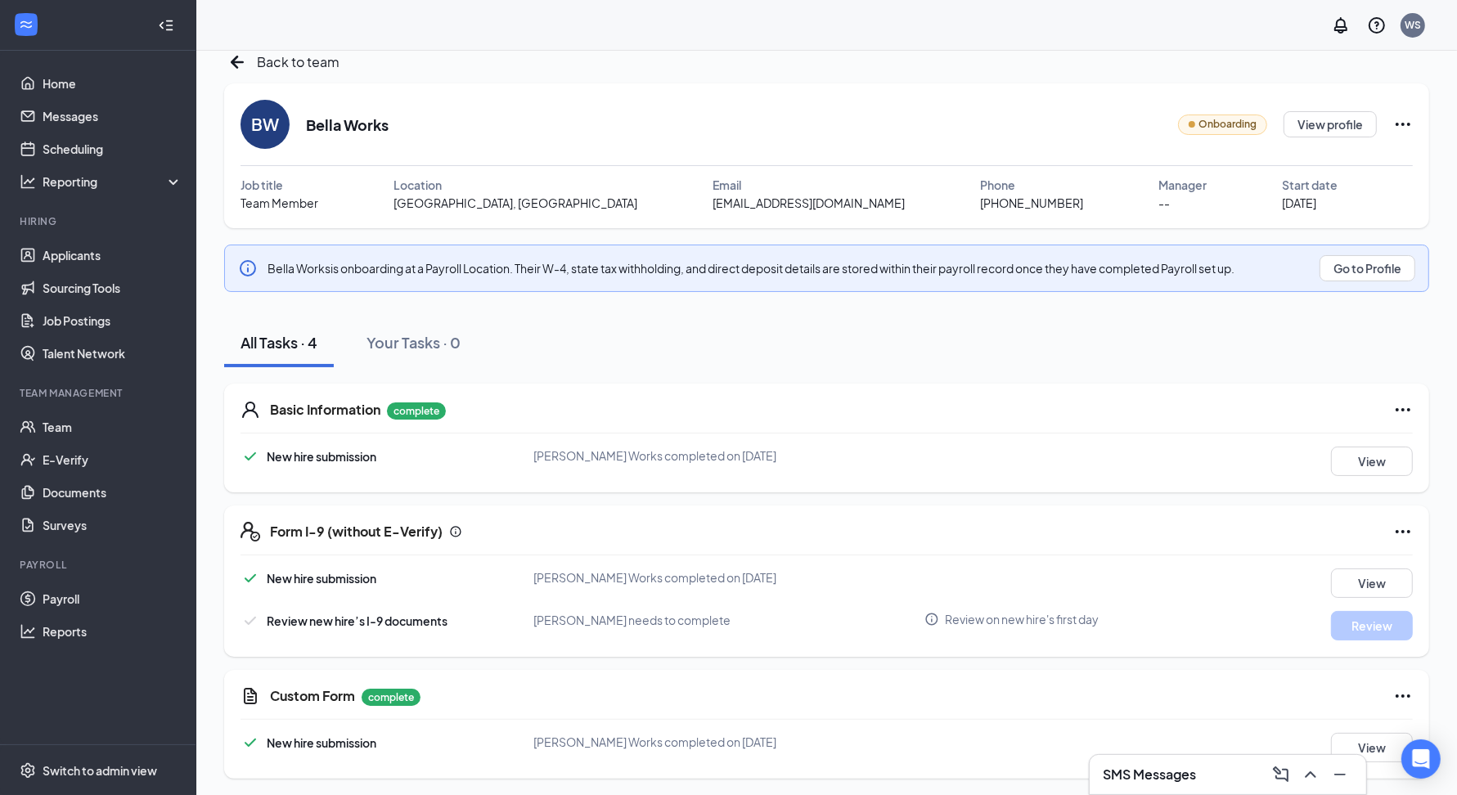
click at [1419, 124] on div "BW Bella Works Onboarding View profile Job title Team Member Location [GEOGRAPH…" at bounding box center [826, 155] width 1205 height 145
click at [1406, 124] on icon "Ellipses" at bounding box center [1403, 125] width 20 height 20
click at [233, 65] on icon "ArrowLeftNew" at bounding box center [237, 62] width 26 height 26
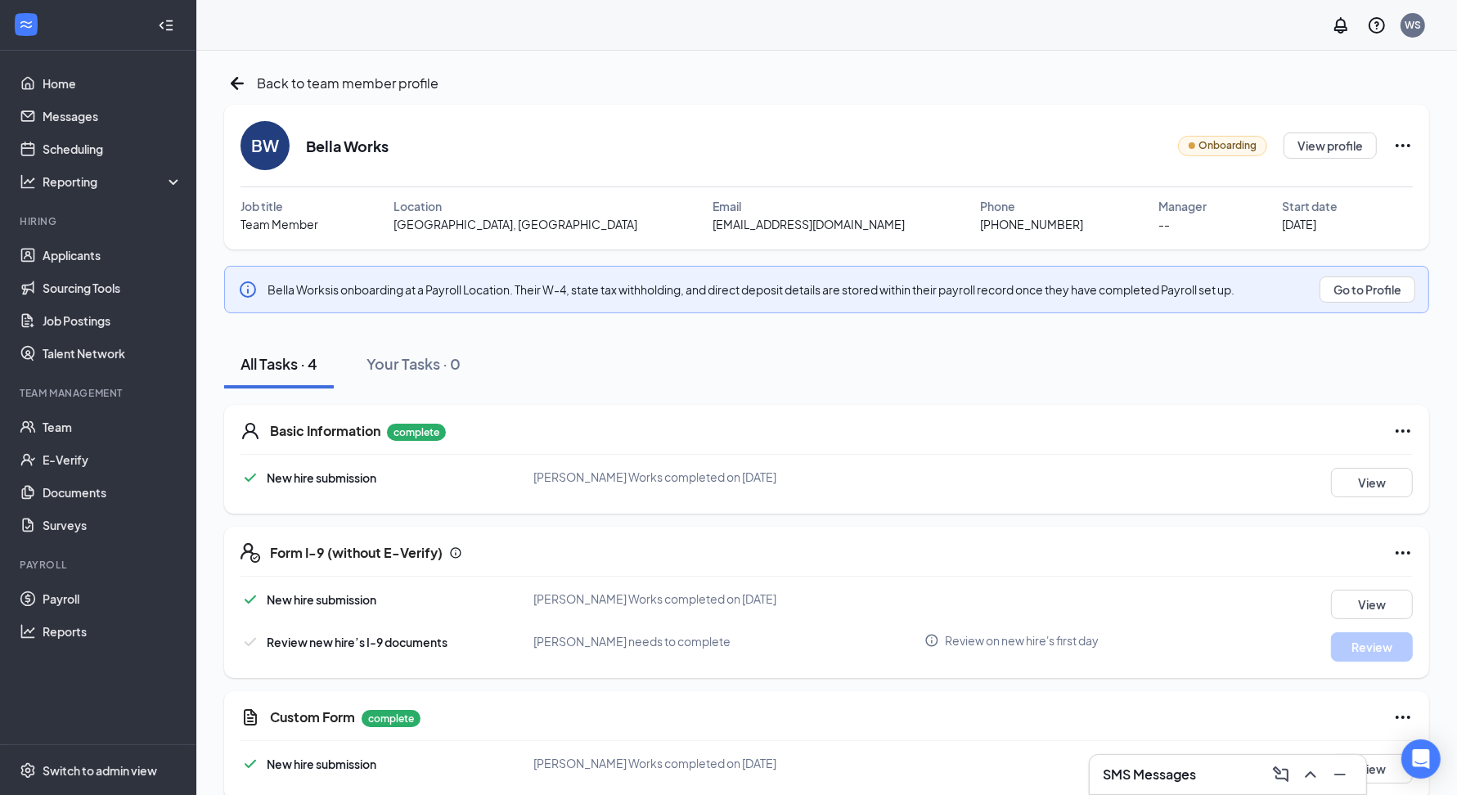
scroll to position [21, 0]
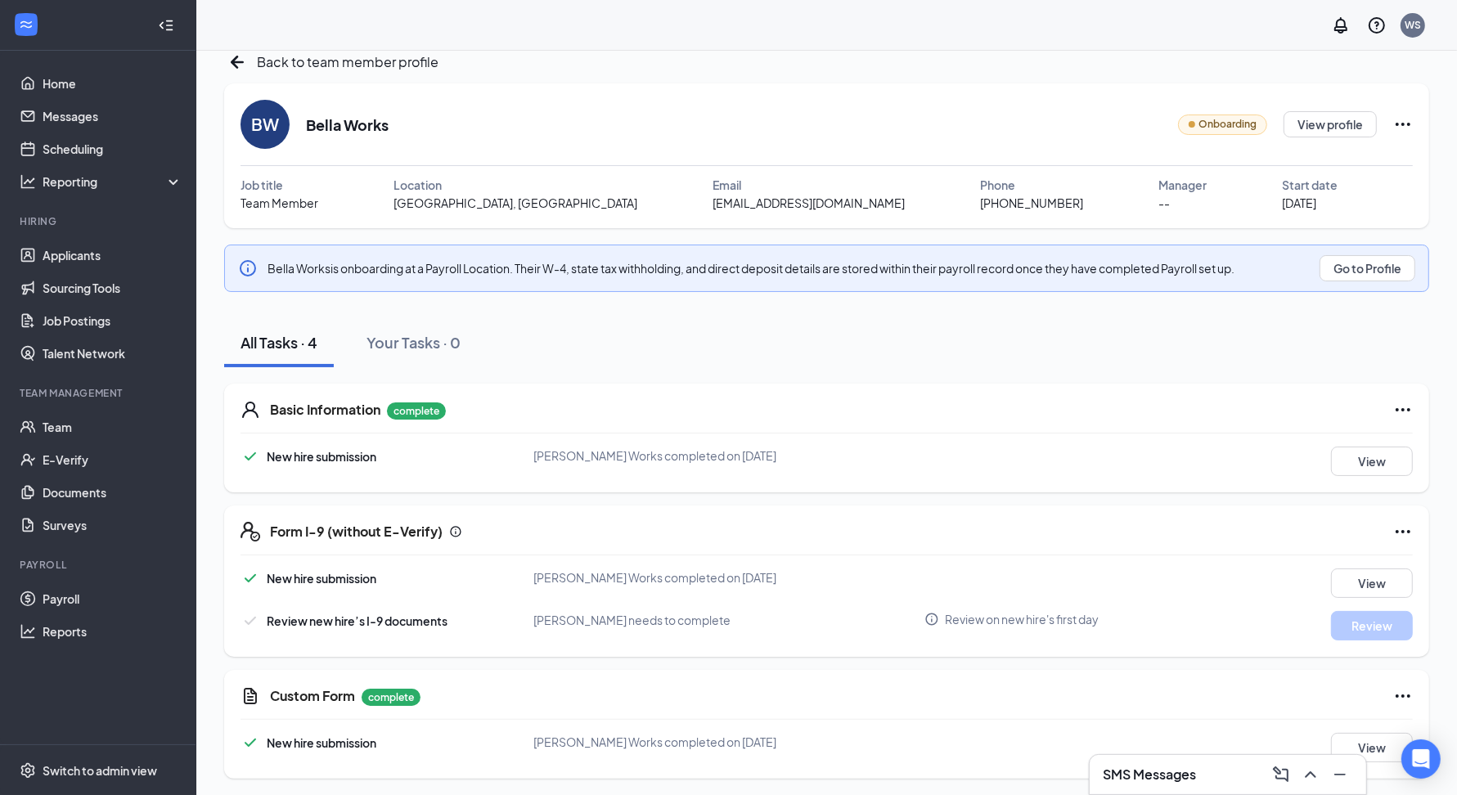
click at [1033, 628] on div "Review new hire’s I-9 documents [PERSON_NAME] needs to complete Review on new h…" at bounding box center [827, 625] width 1172 height 29
click at [980, 628] on div "Review new hire’s I-9 documents [PERSON_NAME] needs to complete Review on new h…" at bounding box center [827, 625] width 1172 height 29
click at [1376, 569] on button "View" at bounding box center [1372, 583] width 82 height 29
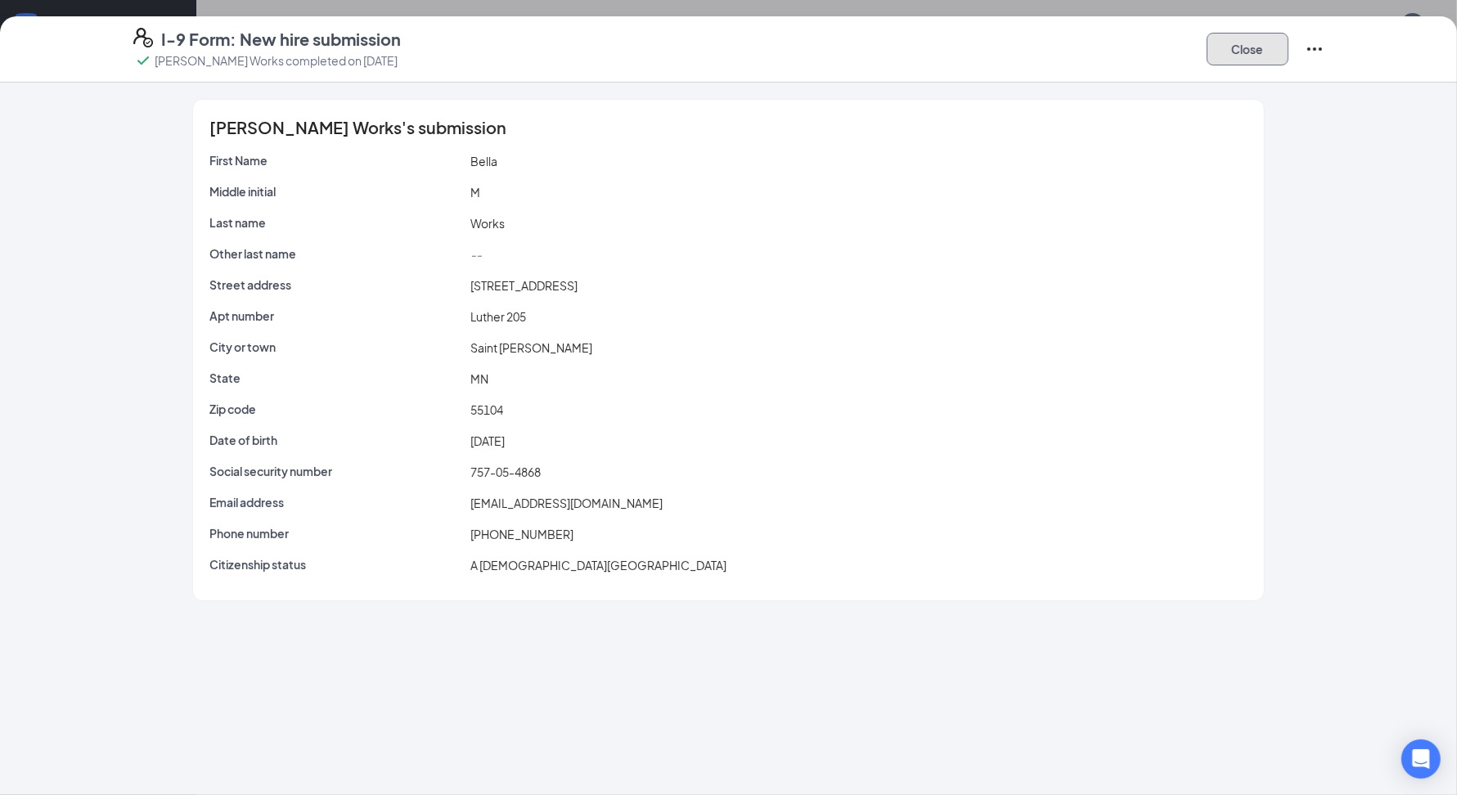
click at [1251, 39] on button "Close" at bounding box center [1248, 49] width 82 height 33
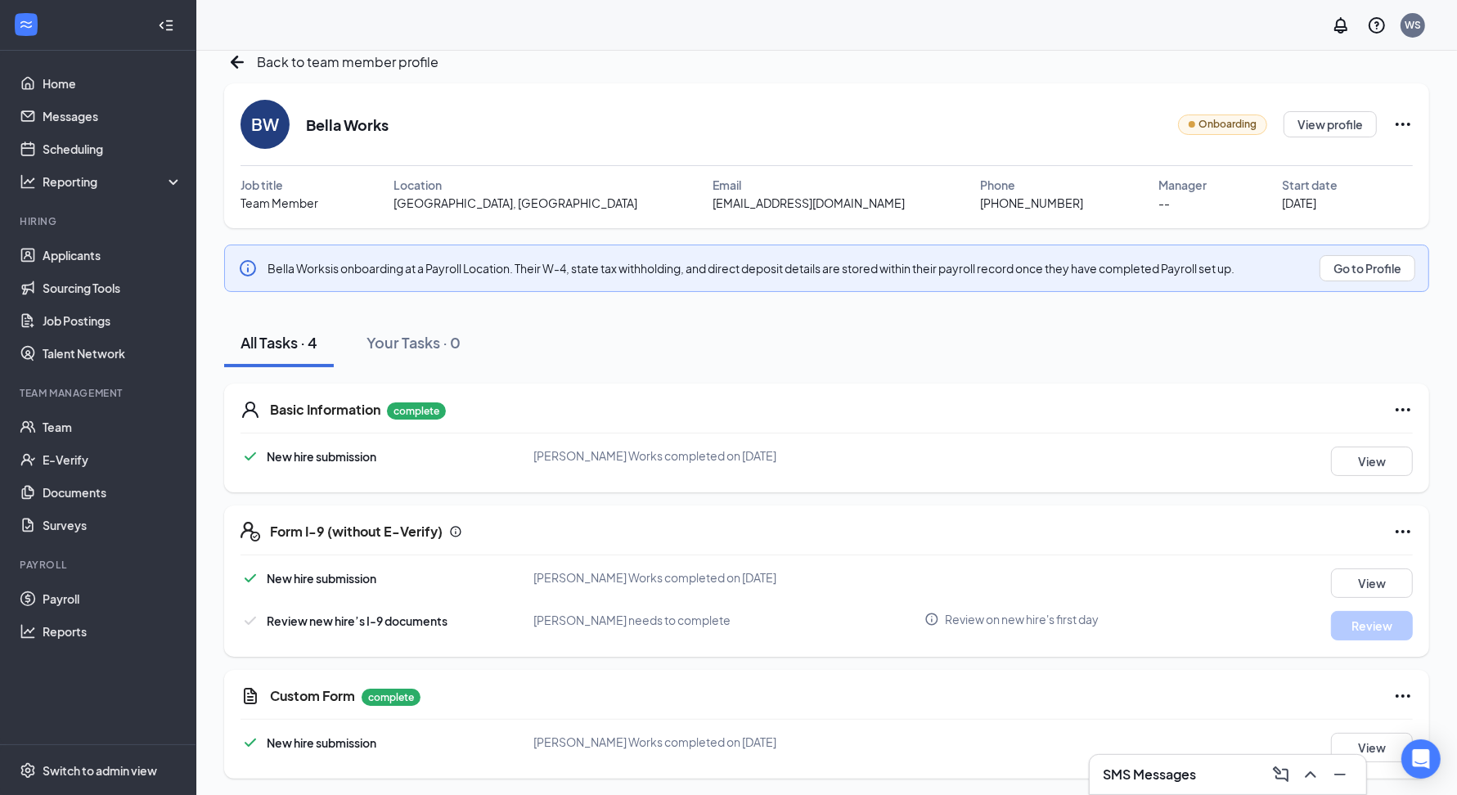
click at [1407, 530] on icon "Ellipses" at bounding box center [1403, 531] width 15 height 3
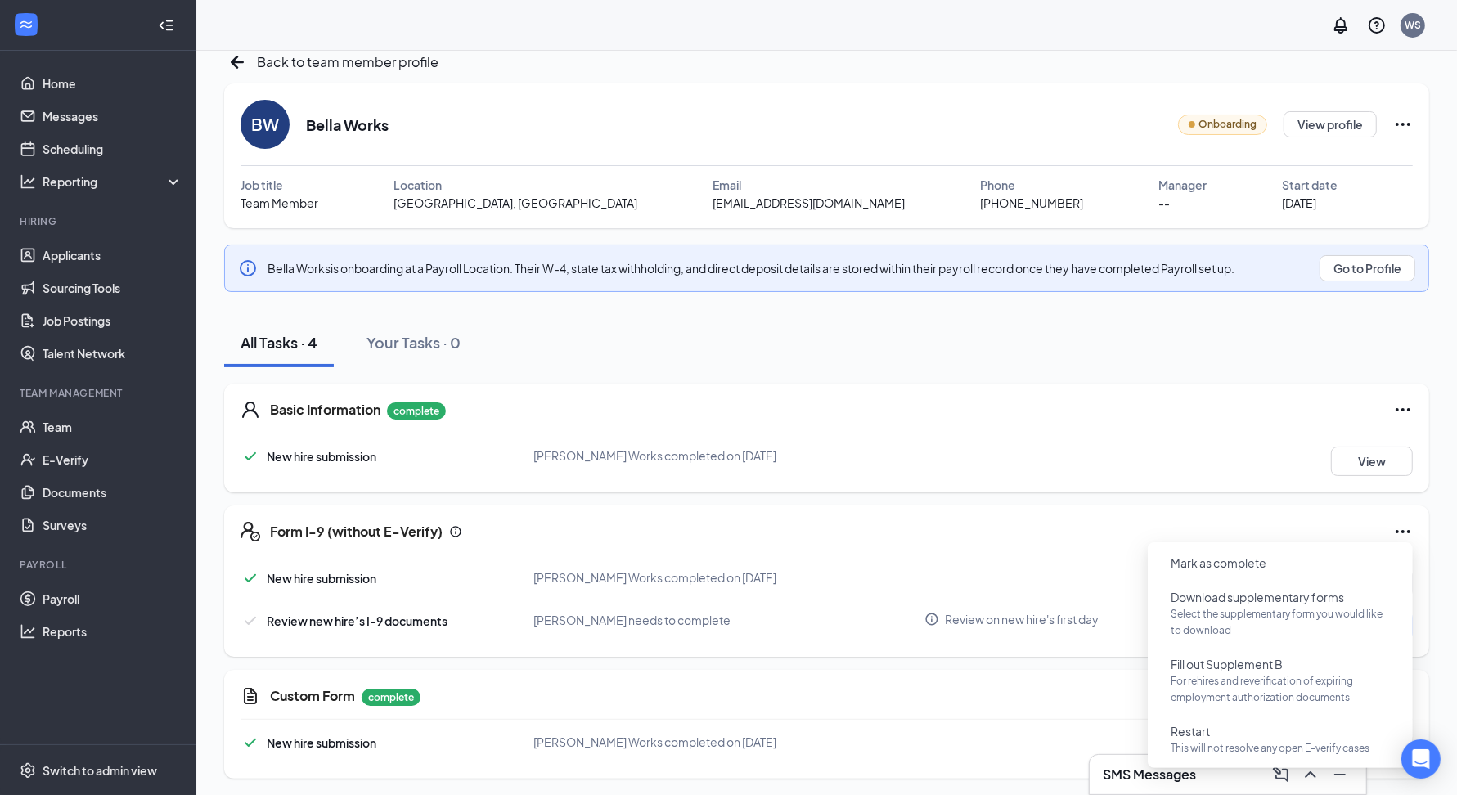
click at [1097, 494] on div "Basic Information complete New hire submission Bella Mia Works completed on Sep…" at bounding box center [826, 573] width 1205 height 412
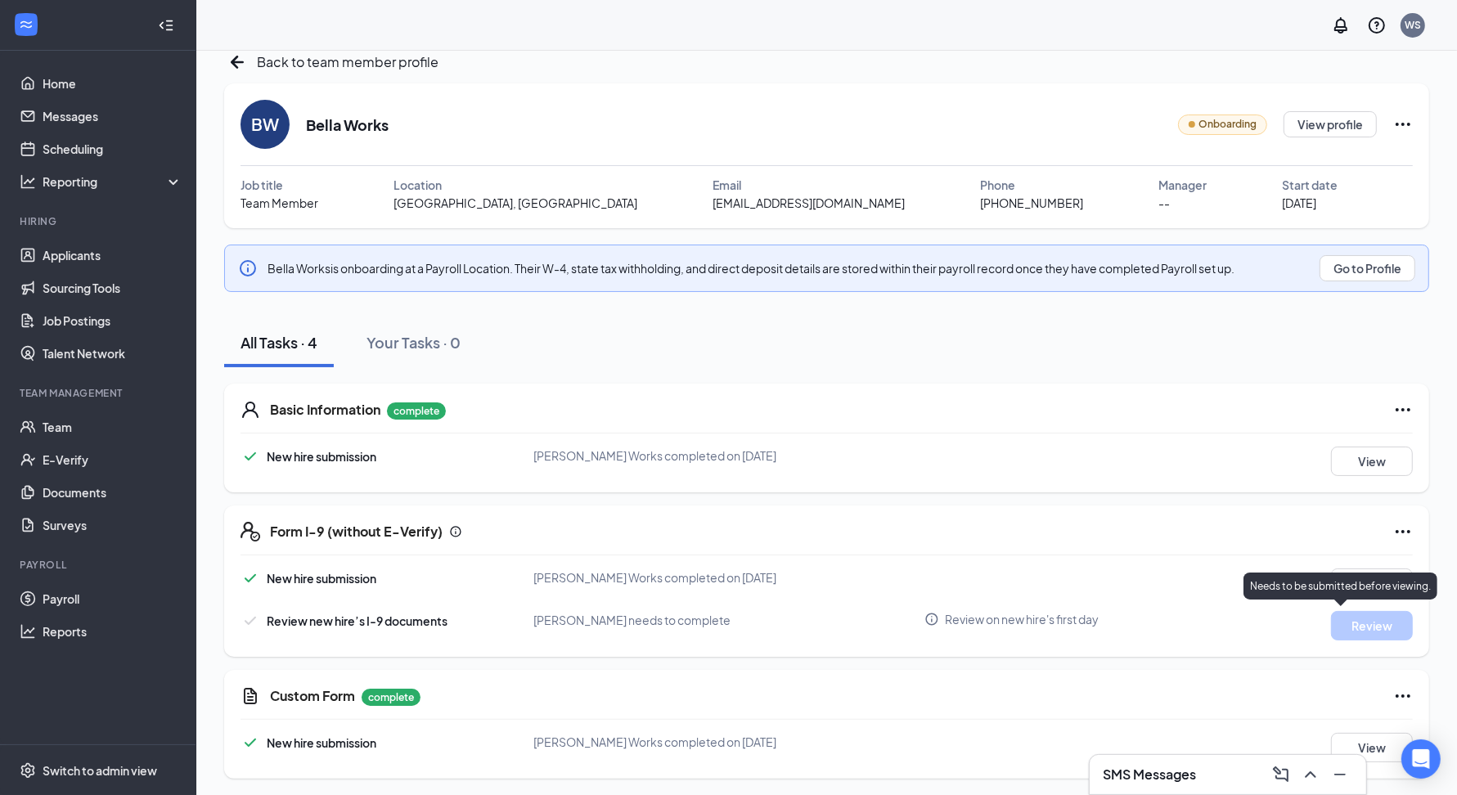
click at [1323, 623] on div "Review" at bounding box center [1339, 625] width 146 height 29
click at [952, 626] on div "Review new hire’s I-9 documents Abiy Gebrieye needs to complete Review on new h…" at bounding box center [827, 625] width 1172 height 29
click at [940, 623] on div "Review on new hire's first day" at bounding box center [1095, 619] width 342 height 16
click at [976, 506] on div "Form I-9 (without E-Verify) New hire submission Bella Mia Works completed on Se…" at bounding box center [826, 581] width 1205 height 151
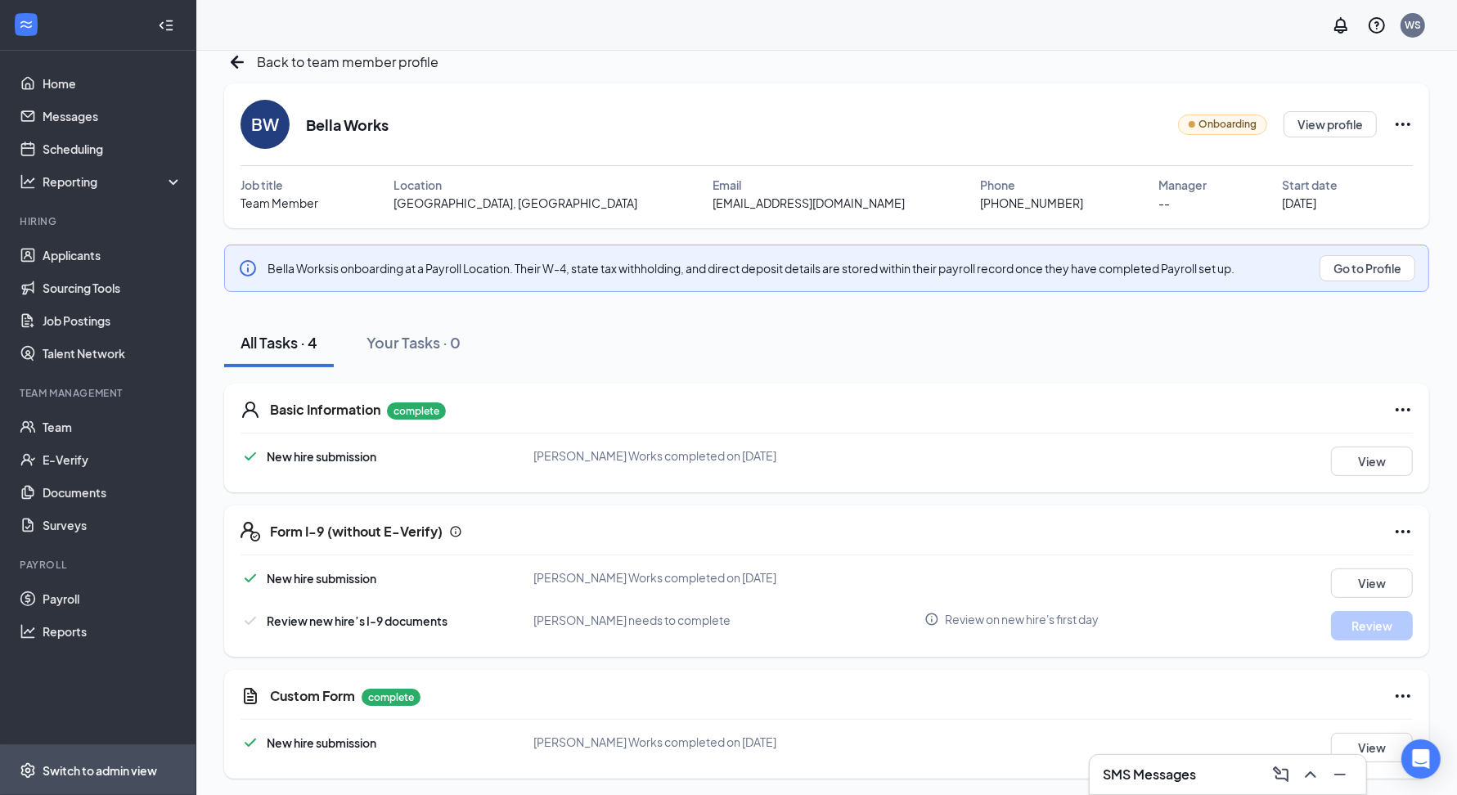
click at [90, 780] on span "Switch to admin view" at bounding box center [113, 770] width 140 height 50
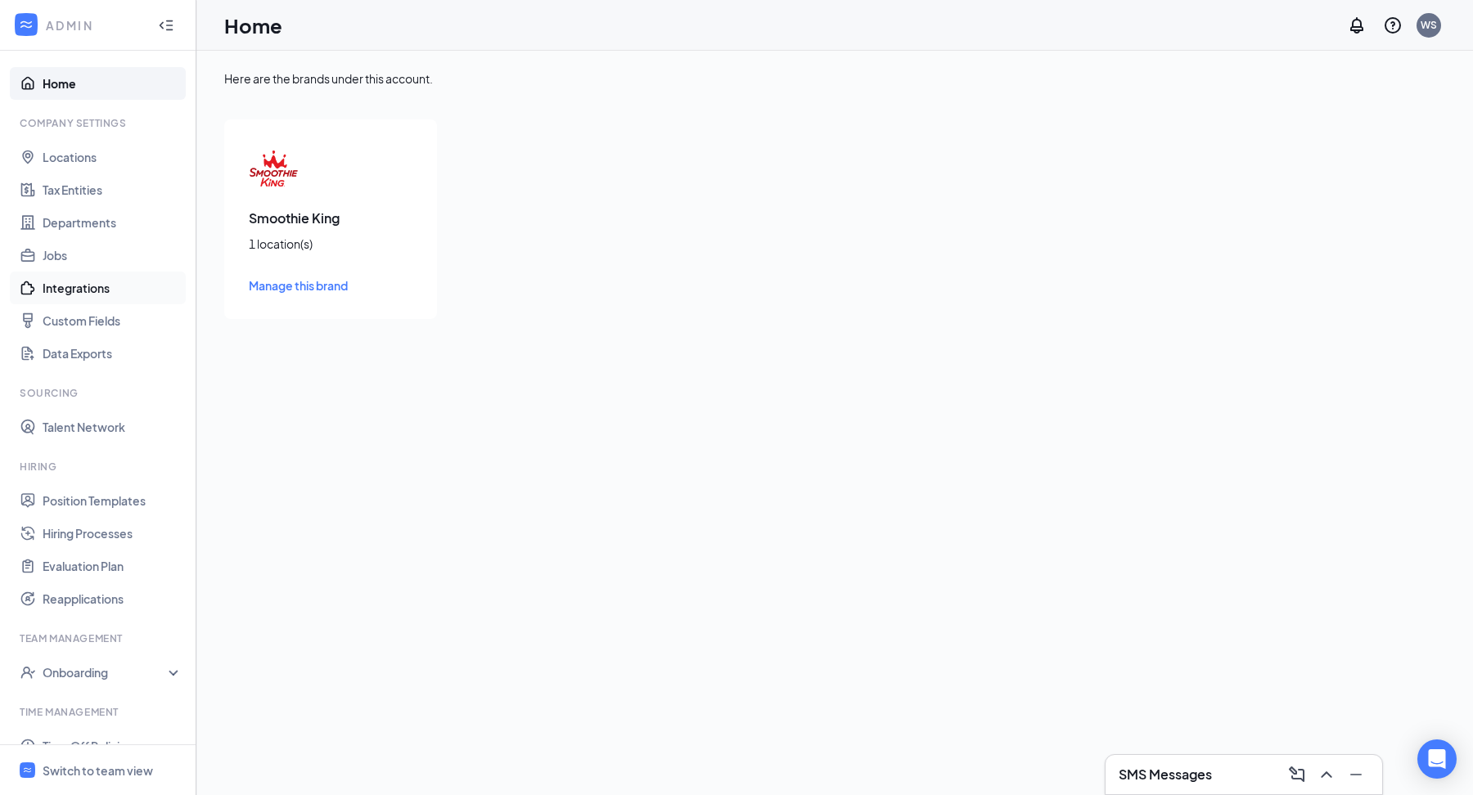
click at [63, 283] on link "Integrations" at bounding box center [113, 288] width 140 height 33
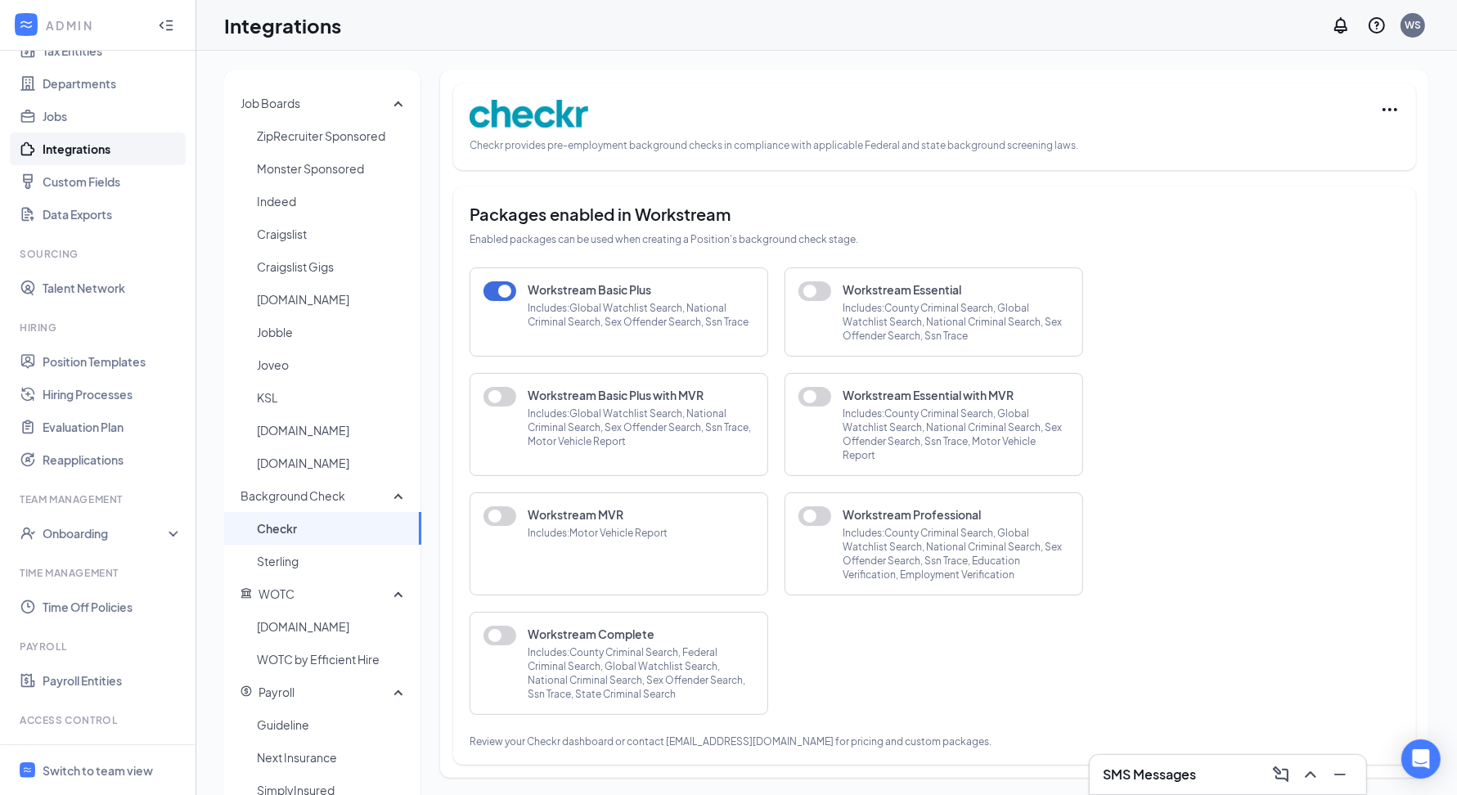
scroll to position [204, 0]
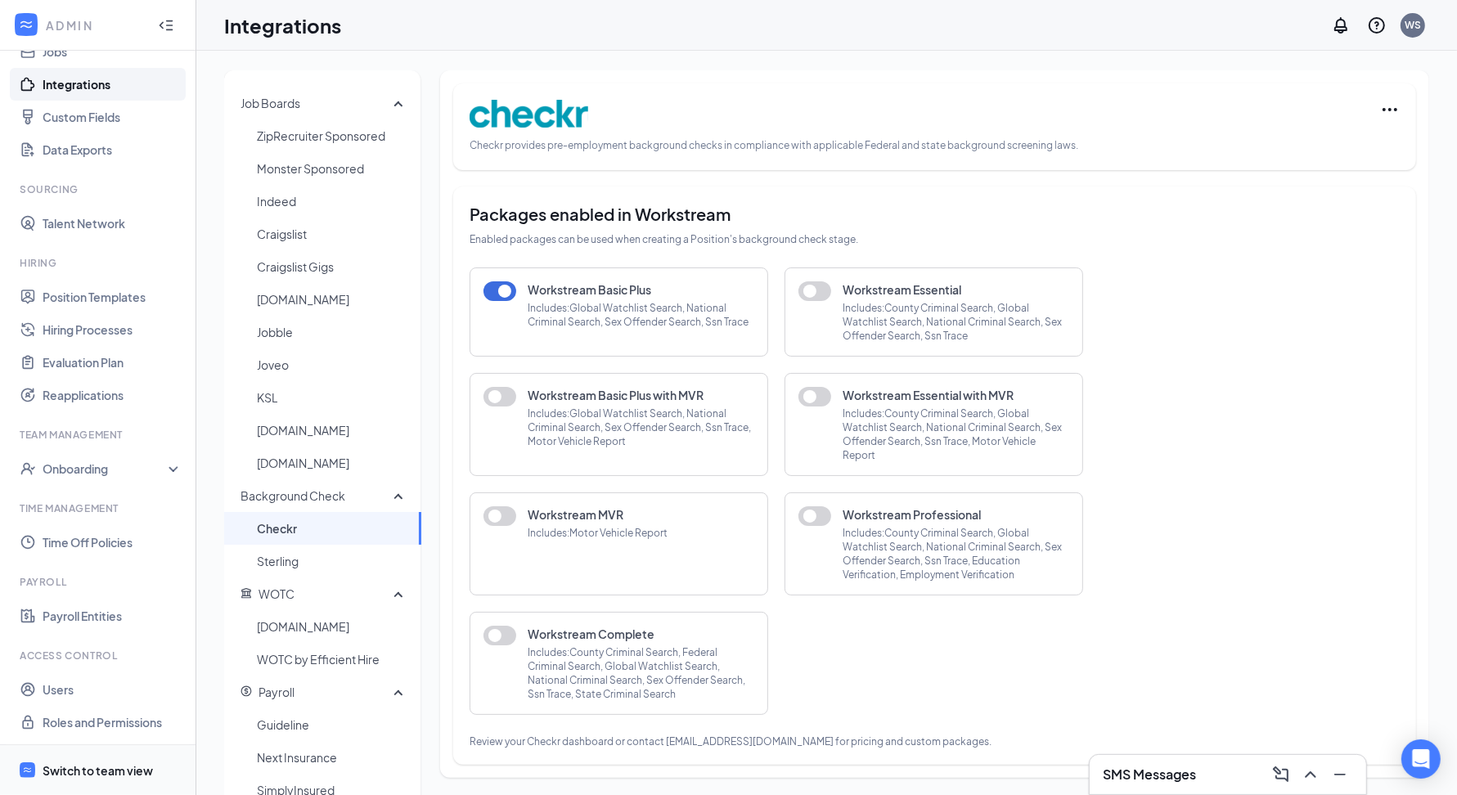
click at [68, 783] on span "Switch to team view" at bounding box center [113, 770] width 140 height 50
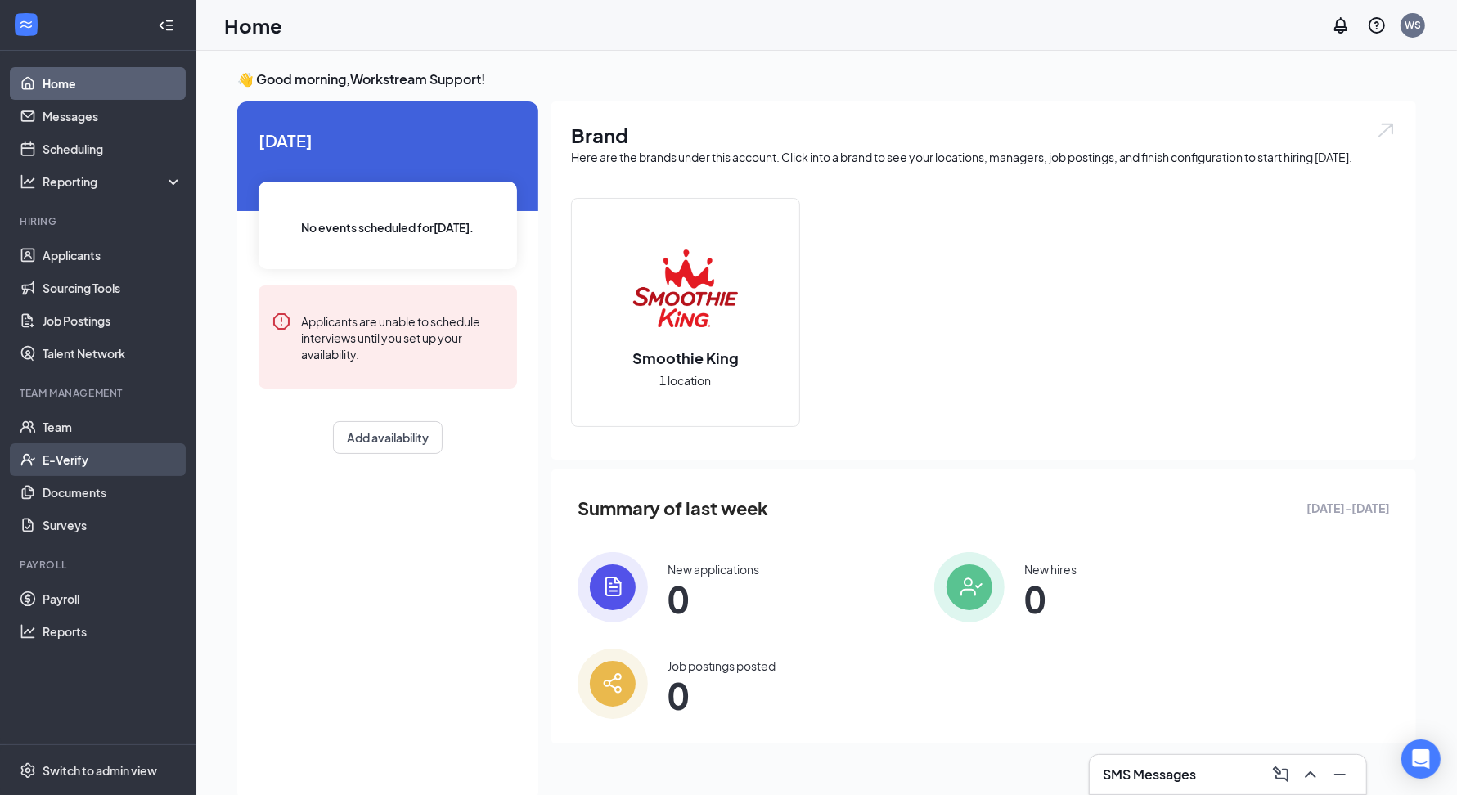
click at [106, 454] on link "E-Verify" at bounding box center [113, 459] width 140 height 33
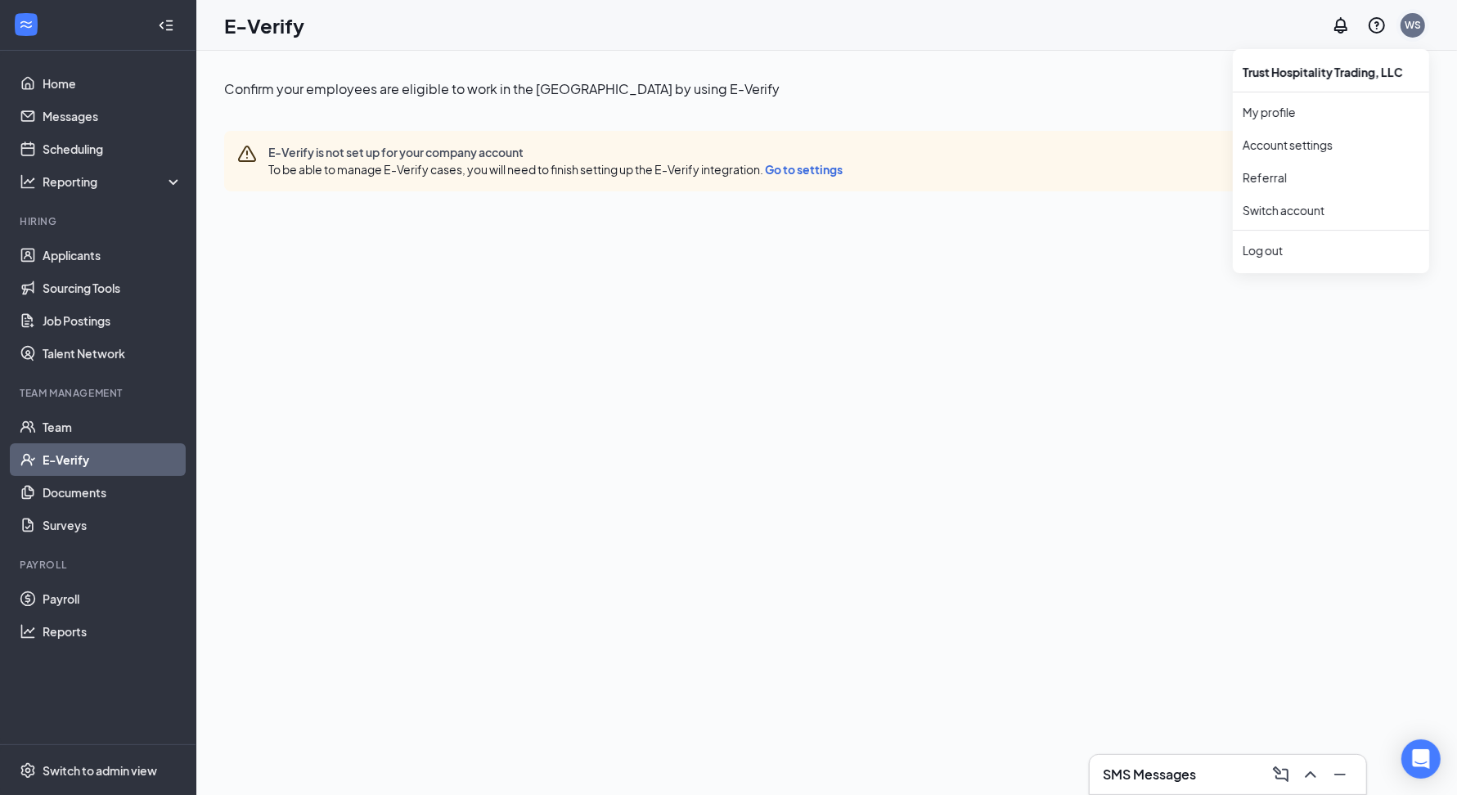
click at [1410, 10] on div "WS" at bounding box center [1413, 25] width 33 height 33
click at [1402, 34] on div "WS" at bounding box center [1413, 25] width 33 height 33
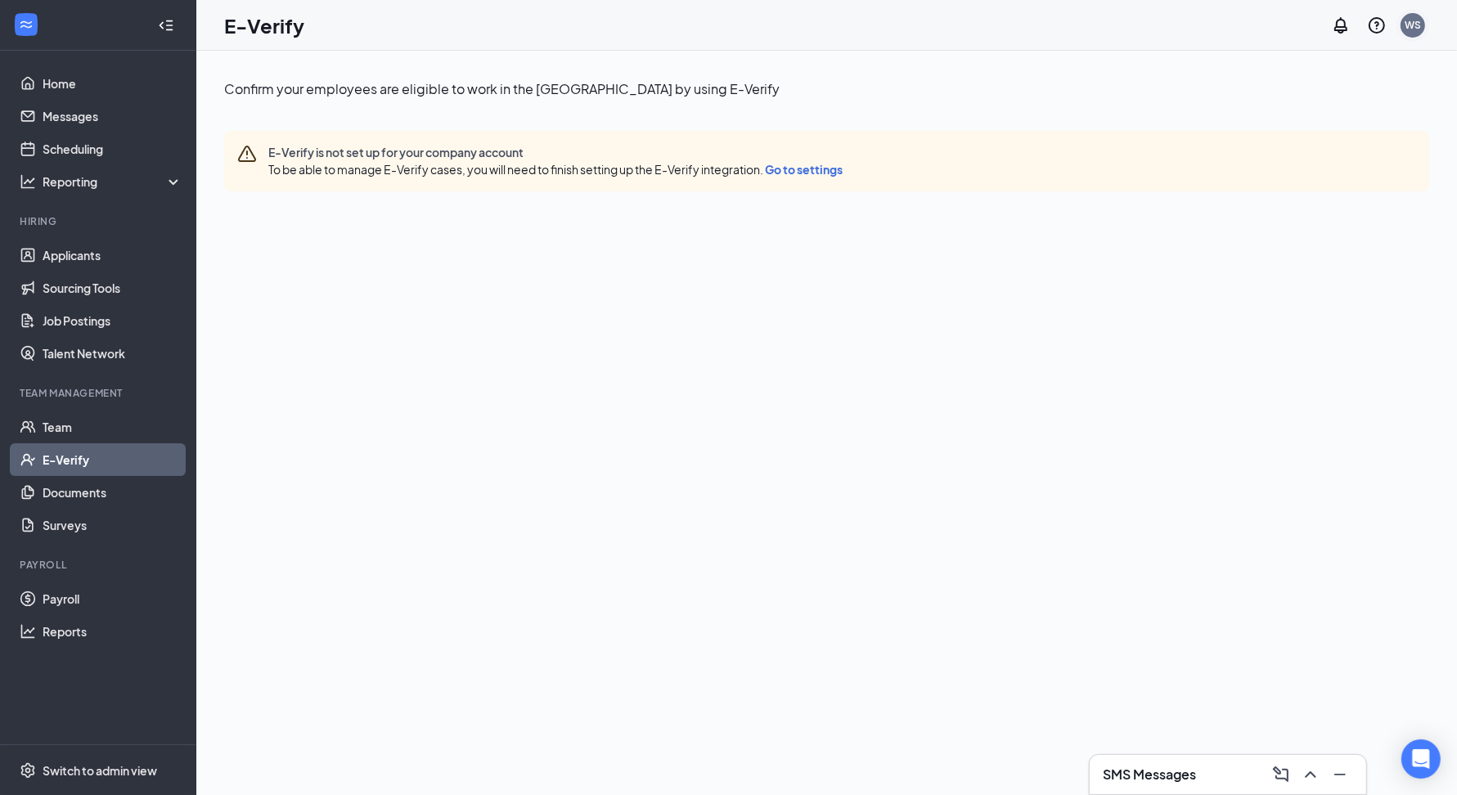
click at [1420, 34] on div "WS" at bounding box center [1413, 25] width 25 height 25
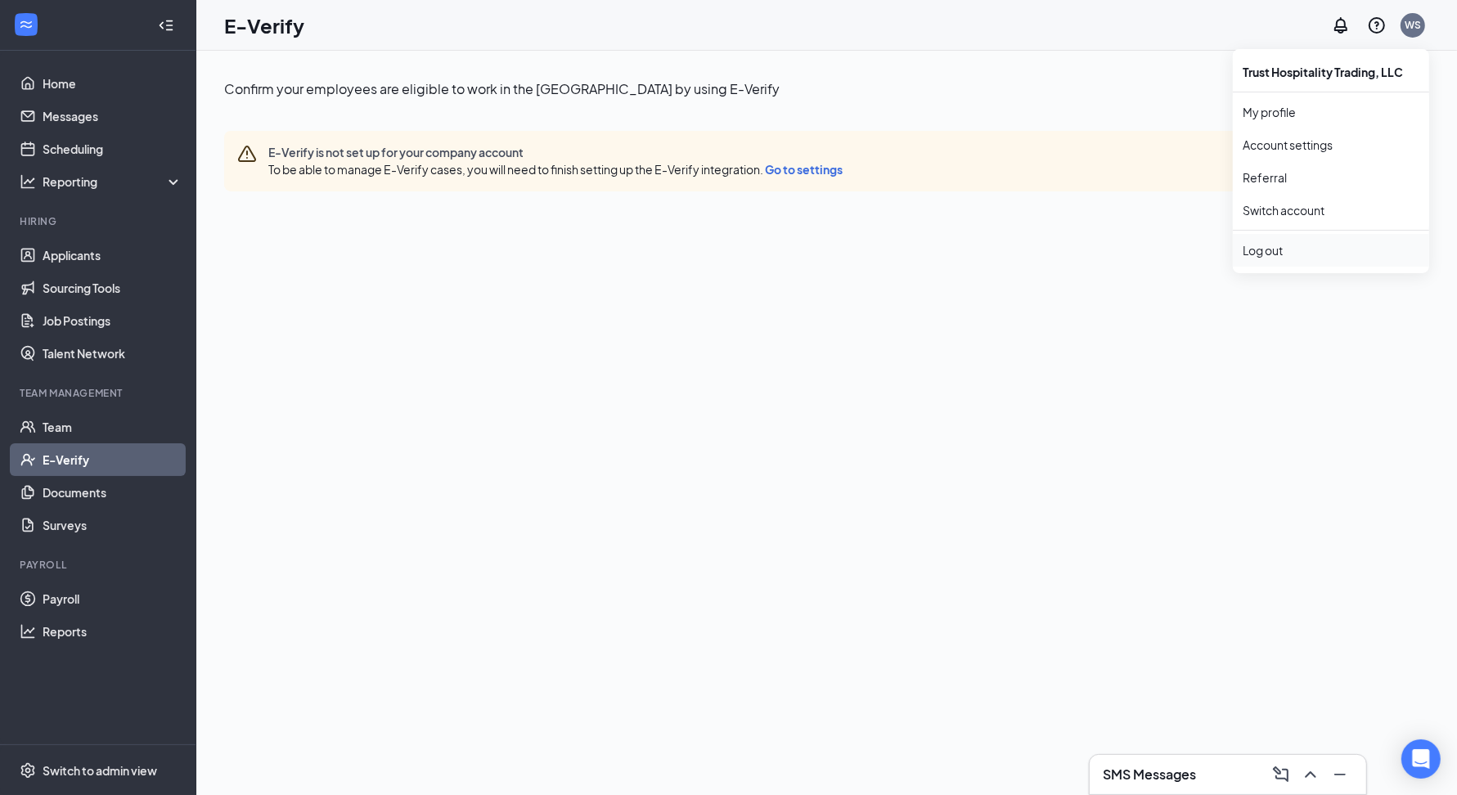
click at [1271, 238] on li "Log out" at bounding box center [1331, 250] width 196 height 33
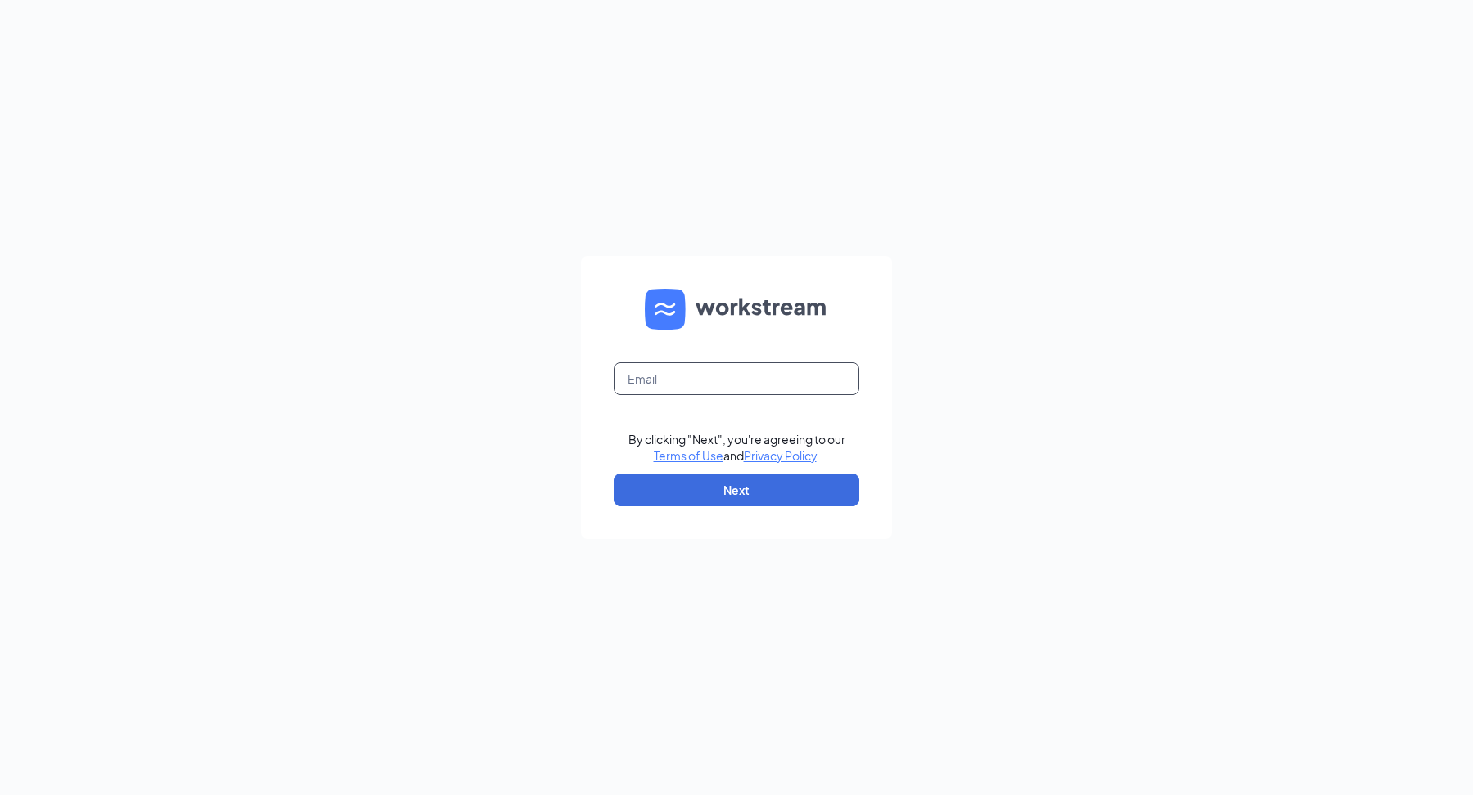
click at [660, 376] on input "text" at bounding box center [736, 378] width 245 height 33
click at [736, 381] on input "text" at bounding box center [736, 378] width 245 height 33
click at [695, 381] on input "[PERSON_NAME][EMAIL_ADDRESS][DOMAIN_NAME]" at bounding box center [736, 378] width 245 height 33
type input "[PERSON_NAME][EMAIL_ADDRESS][DOMAIN_NAME]"
click at [827, 507] on form "[PERSON_NAME][EMAIL_ADDRESS][DOMAIN_NAME] Email field is required By clicking "…" at bounding box center [736, 397] width 311 height 283
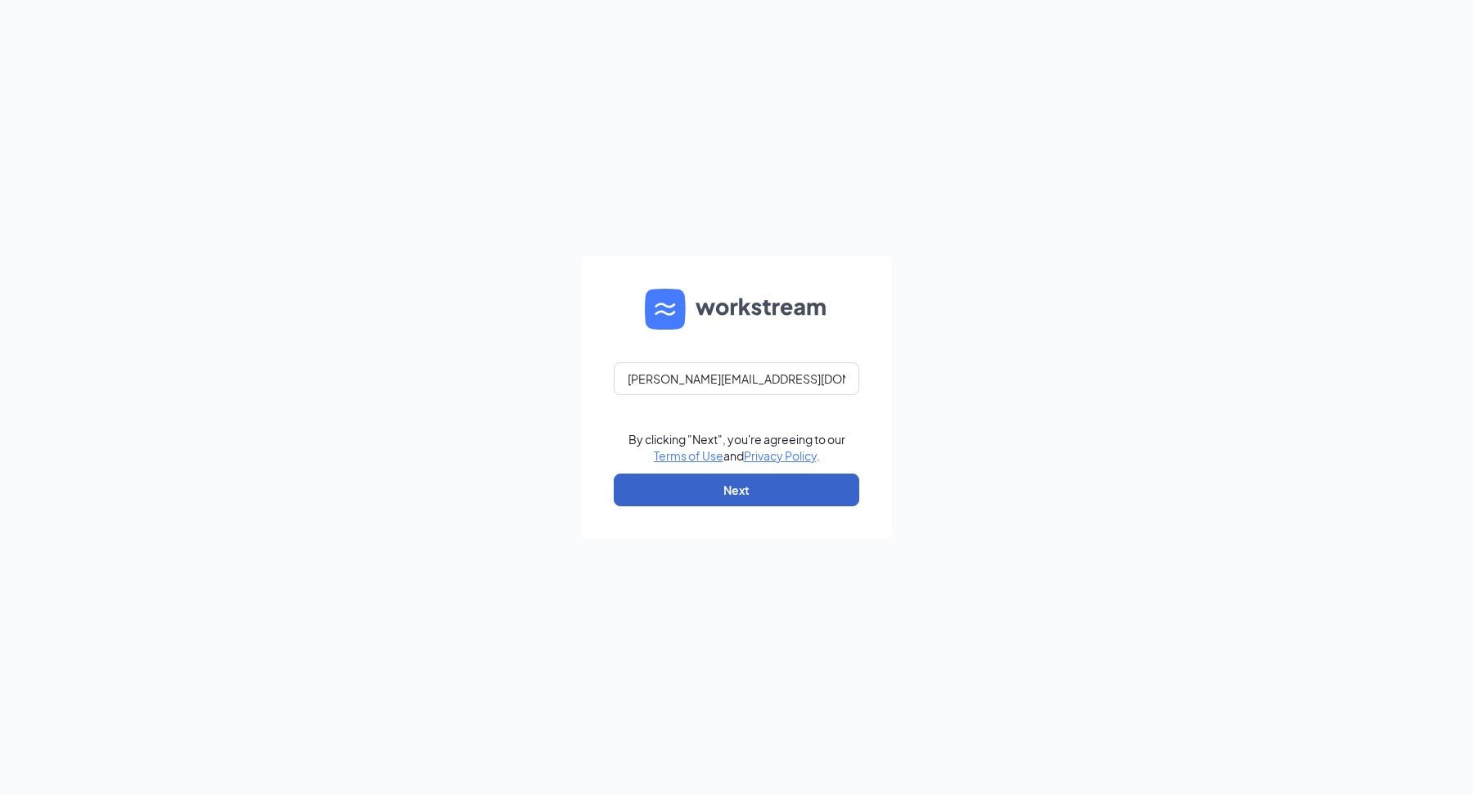
click at [828, 498] on button "Next" at bounding box center [736, 490] width 245 height 33
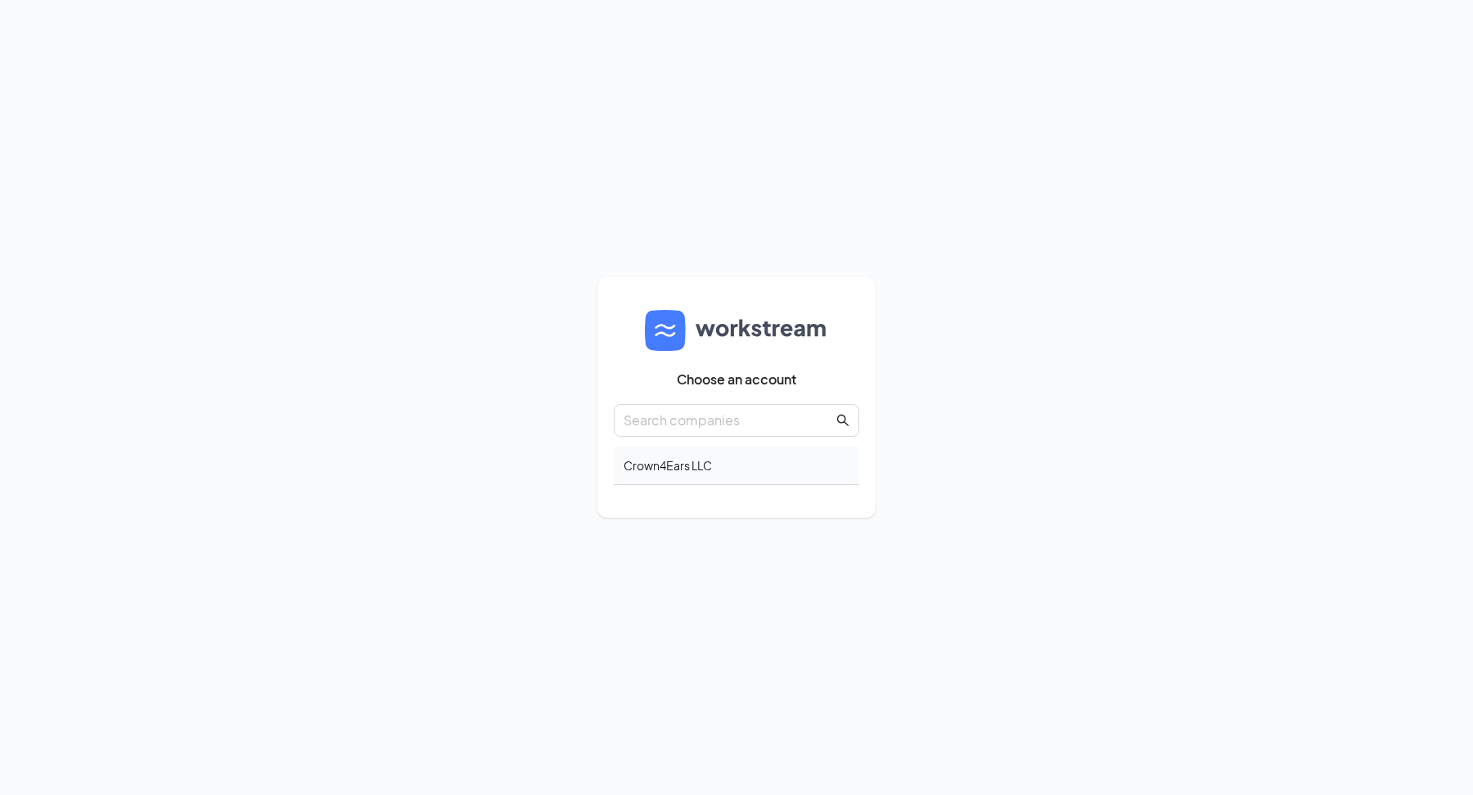
click at [721, 472] on div "Crown4Ears LLC" at bounding box center [736, 466] width 245 height 38
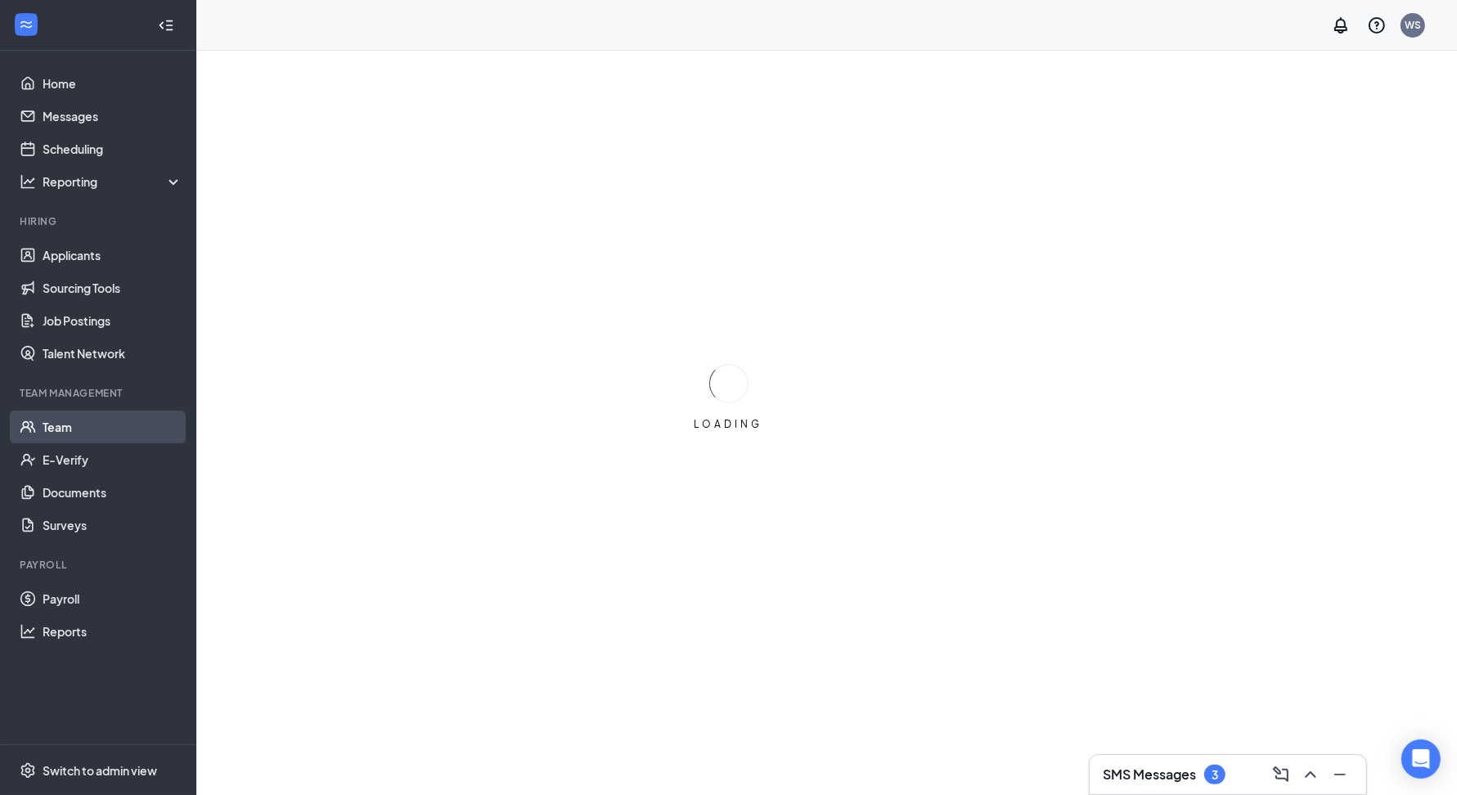
click at [61, 435] on link "Team" at bounding box center [113, 427] width 140 height 33
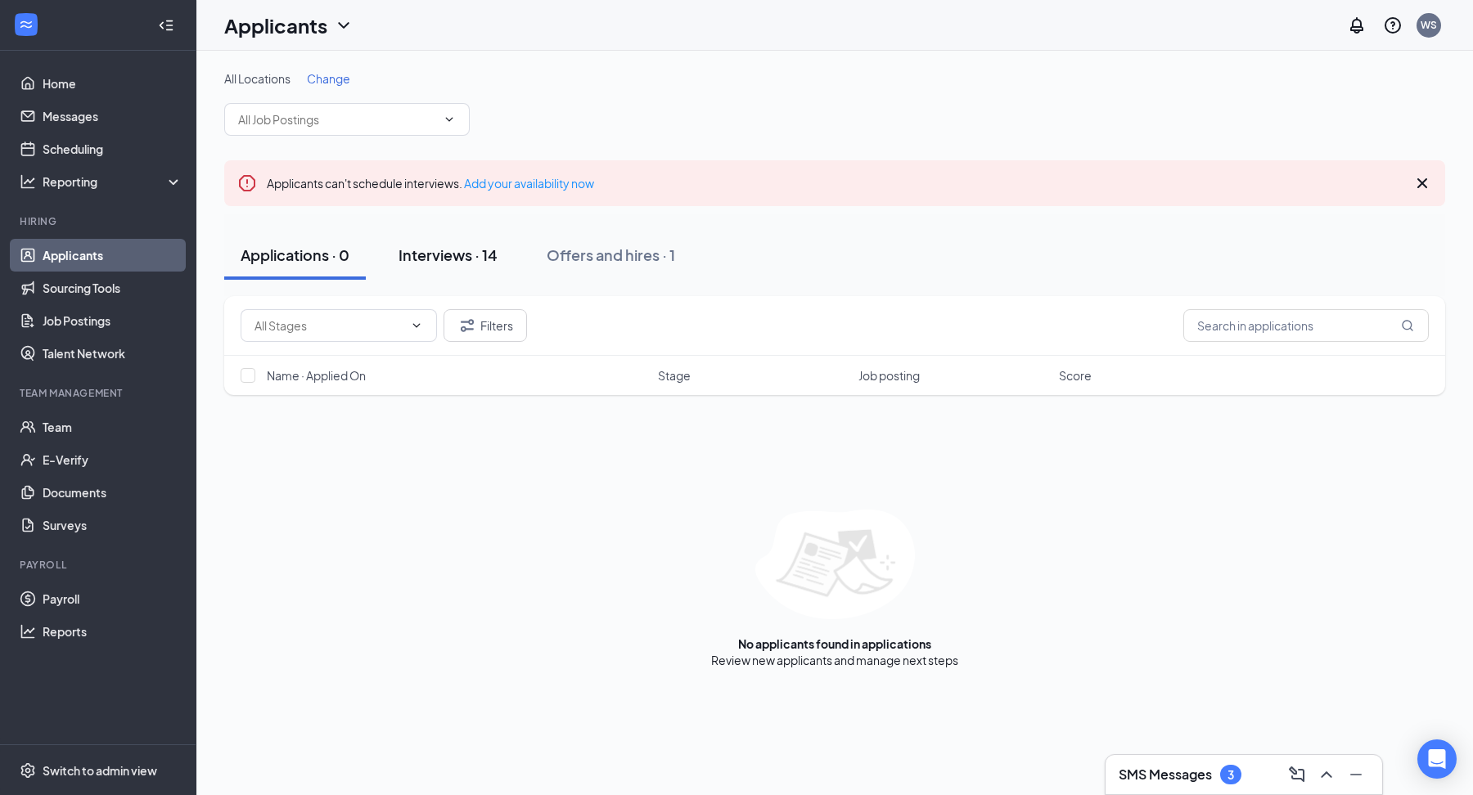
click at [488, 259] on div "Interviews · 14" at bounding box center [447, 255] width 99 height 20
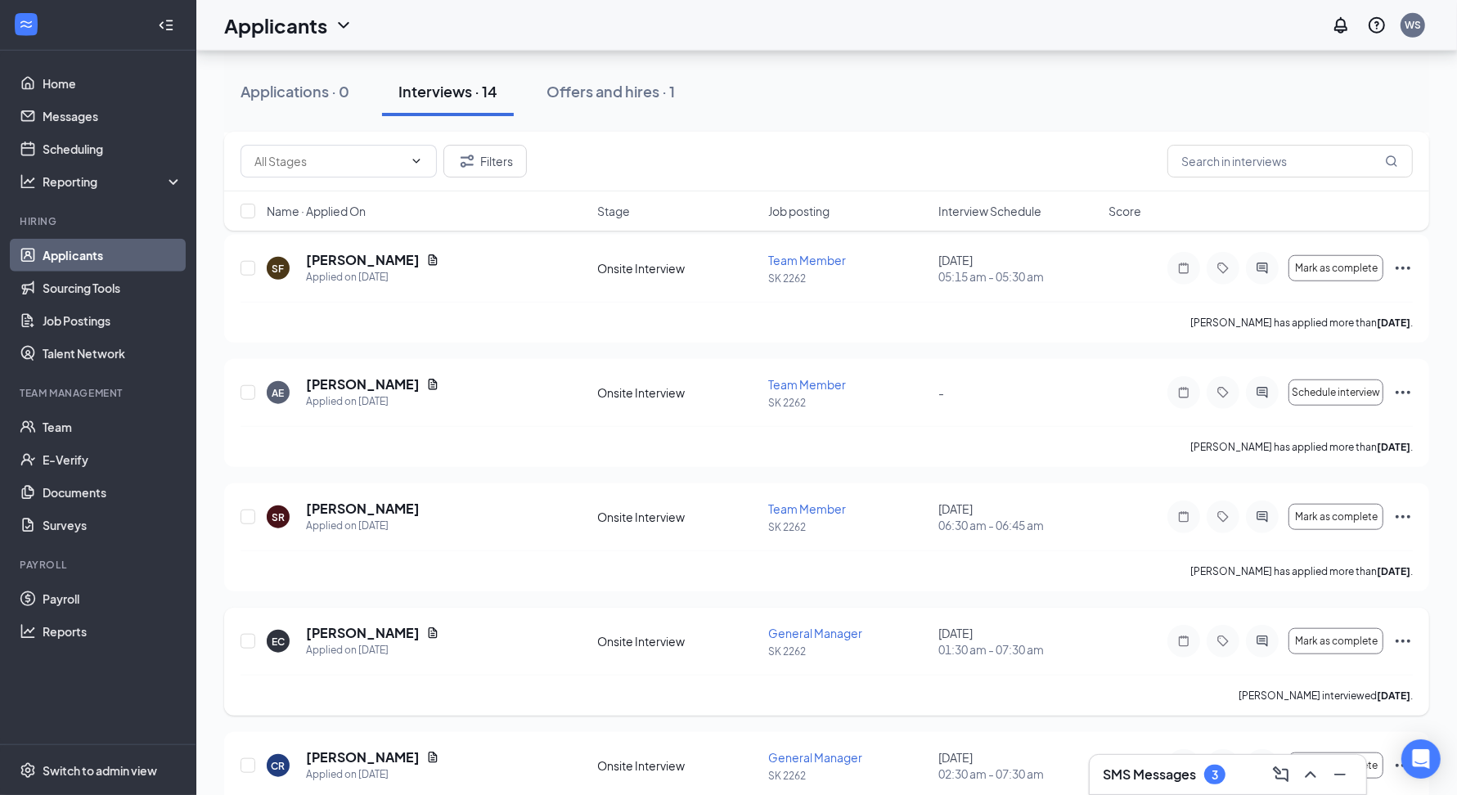
scroll to position [1354, 0]
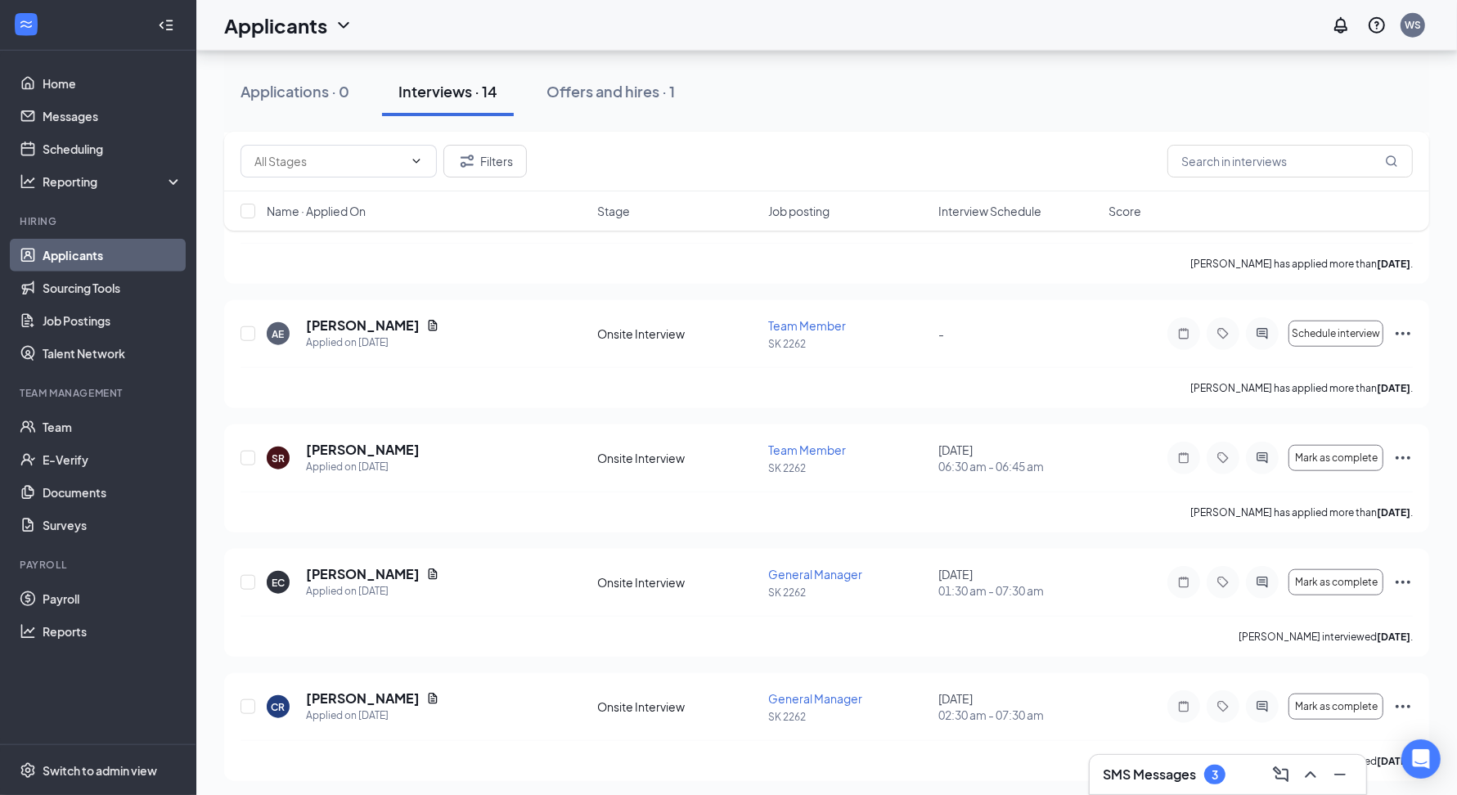
click at [1428, 13] on div "WS" at bounding box center [1377, 25] width 105 height 33
click at [1424, 20] on div "WS" at bounding box center [1413, 25] width 25 height 25
click at [1425, 34] on div "WS" at bounding box center [1413, 25] width 33 height 33
click at [1418, 21] on div "WS" at bounding box center [1413, 25] width 16 height 14
click at [1266, 251] on div "Log out" at bounding box center [1331, 251] width 177 height 16
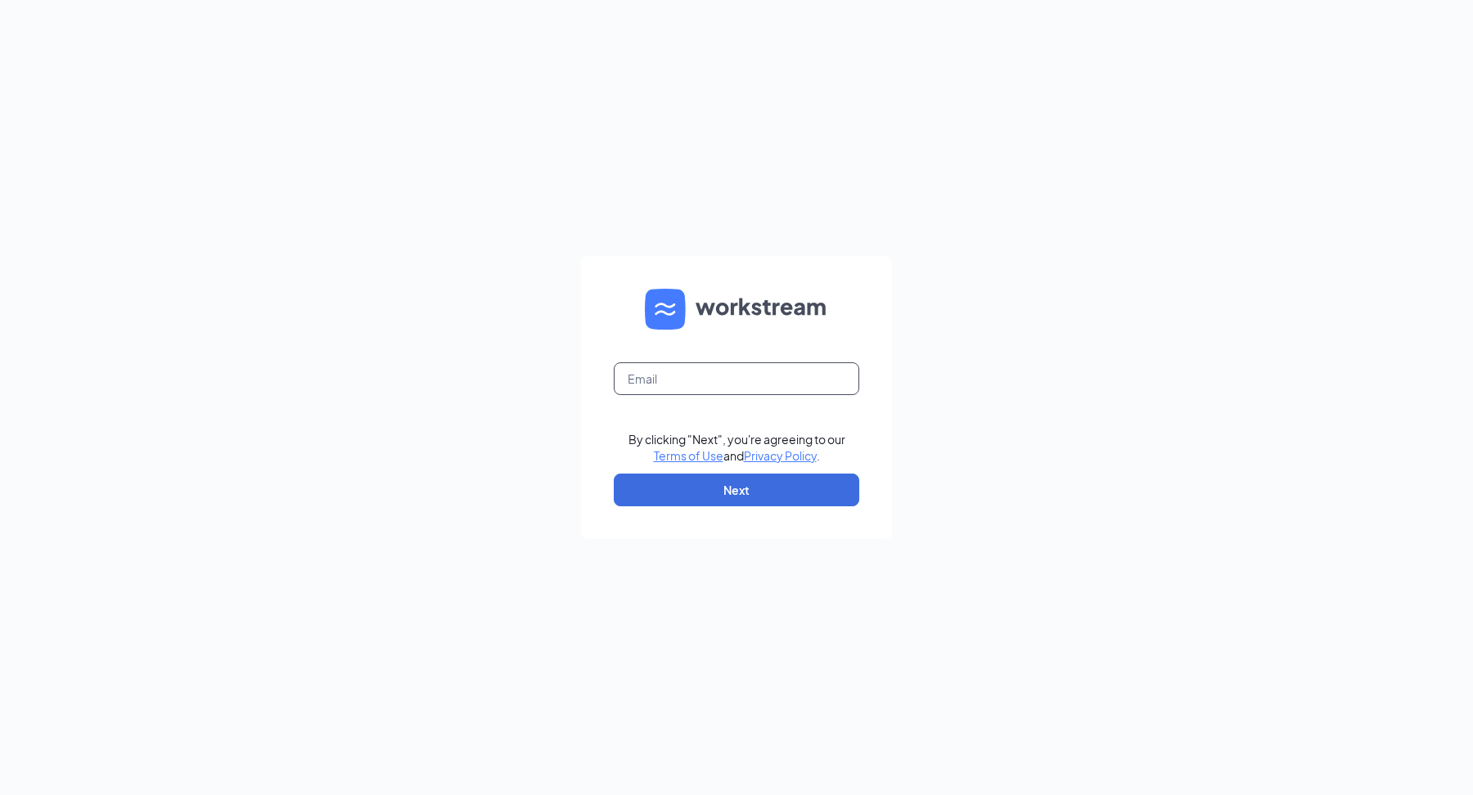
click at [674, 391] on input "text" at bounding box center [736, 378] width 245 height 33
click at [694, 380] on input "alex.paculan@workstream.is" at bounding box center [736, 378] width 245 height 33
type input "alex.paculan+mag@workstream.is"
click at [824, 488] on button "Next" at bounding box center [736, 490] width 245 height 33
